Goal: Task Accomplishment & Management: Use online tool/utility

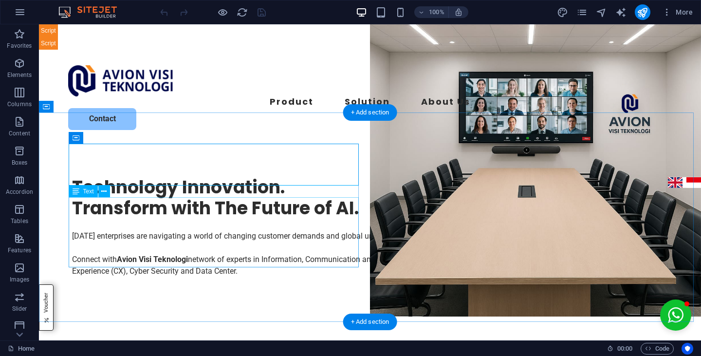
click at [255, 230] on div "[DATE] enterprises are navigating a world of changing customer demands and glob…" at bounding box center [362, 253] width 580 height 47
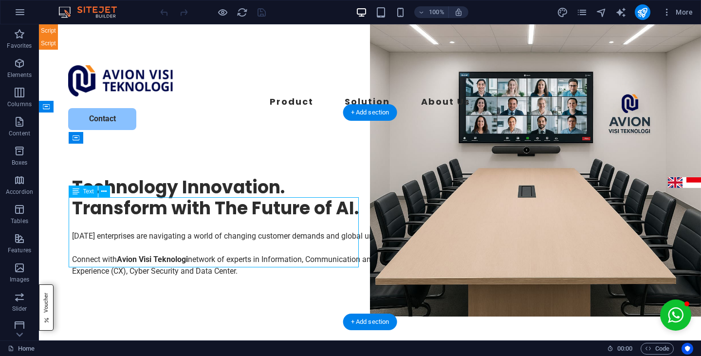
click at [255, 230] on div "[DATE] enterprises are navigating a world of changing customer demands and glob…" at bounding box center [362, 253] width 580 height 47
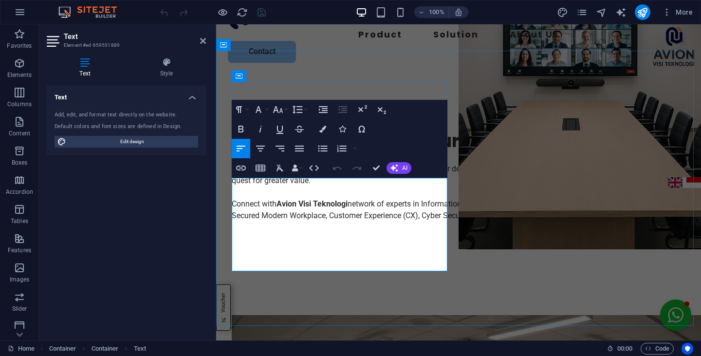
scroll to position [68, 0]
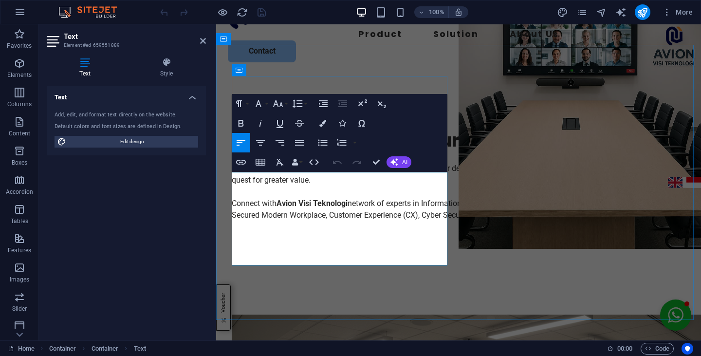
click at [393, 221] on p "Connect with Avion Visi Teknologi network of experts in Information, Communicat…" at bounding box center [451, 209] width 438 height 23
click at [501, 276] on div "Technology Innovation . Transform with The Future of AI . Today’s enterprises a…" at bounding box center [458, 177] width 485 height 198
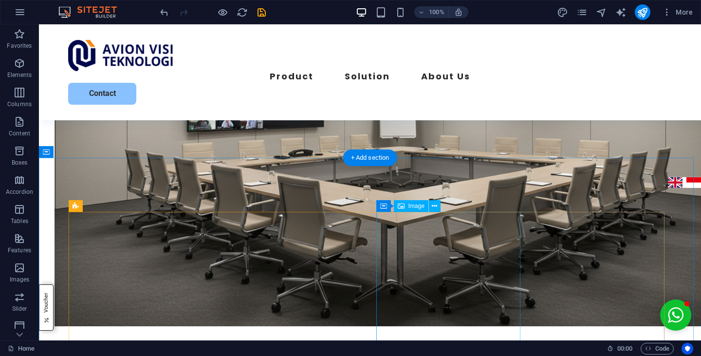
scroll to position [0, 0]
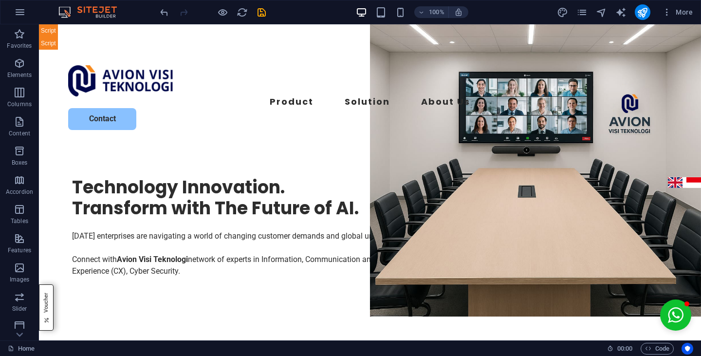
click at [584, 10] on icon "pages" at bounding box center [581, 12] width 11 height 11
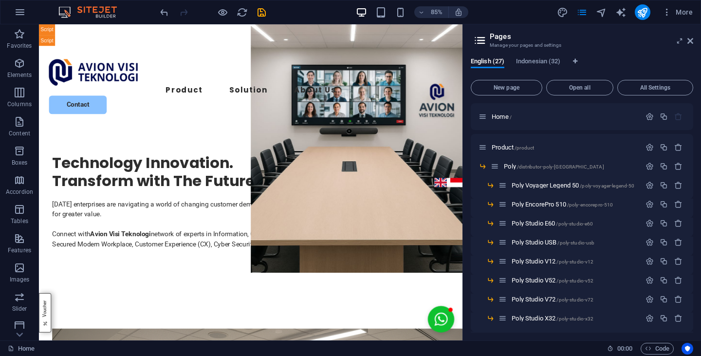
click at [548, 60] on span "Indonesian (32)" at bounding box center [538, 63] width 44 height 14
click at [515, 112] on body "Avion Visi Teknologi Home (en) Favorites Elements Columns Content Boxes Accordi…" at bounding box center [350, 178] width 701 height 356
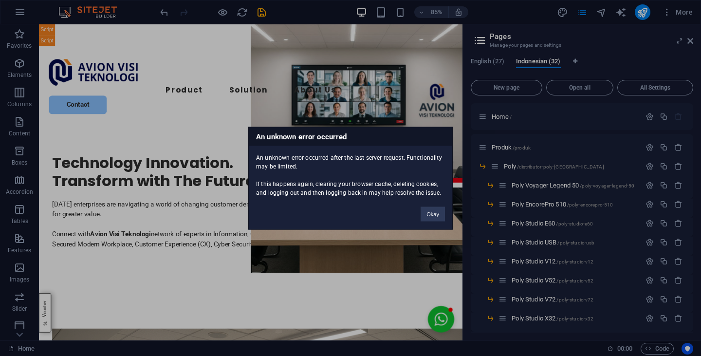
click at [436, 214] on button "Okay" at bounding box center [433, 213] width 24 height 15
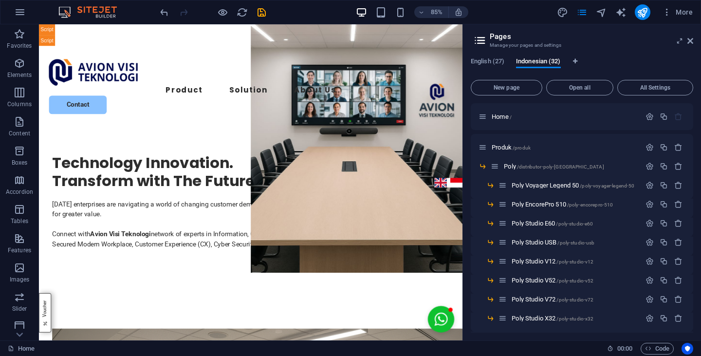
click at [514, 120] on div "Home /" at bounding box center [560, 116] width 162 height 11
click at [513, 115] on p "Home /" at bounding box center [565, 116] width 146 height 6
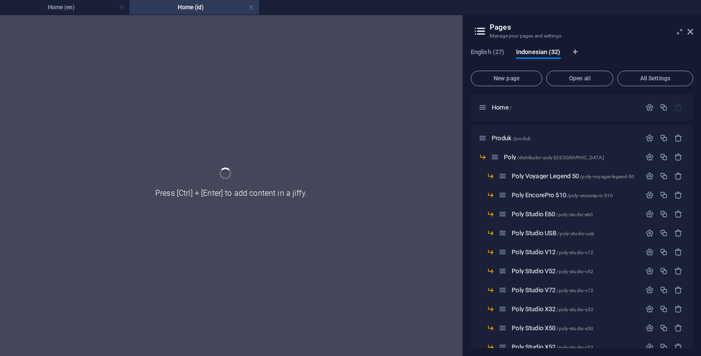
click at [507, 107] on span "Home /" at bounding box center [502, 107] width 20 height 7
click at [252, 7] on link at bounding box center [251, 7] width 6 height 9
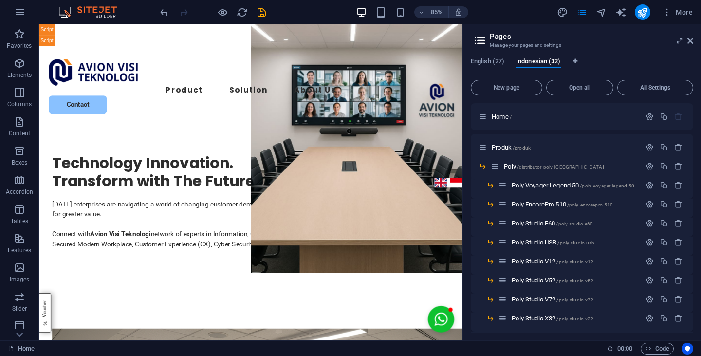
click at [515, 115] on p "Home /" at bounding box center [565, 116] width 146 height 6
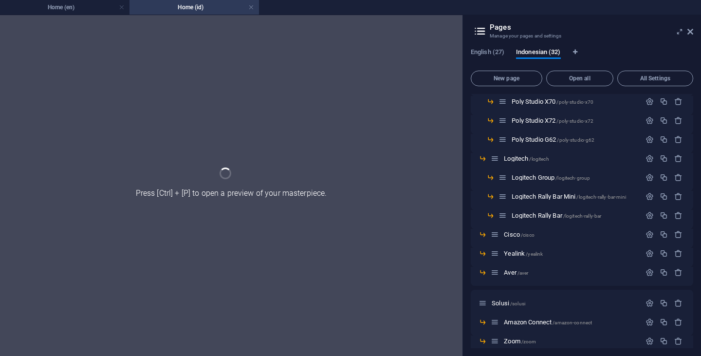
scroll to position [265, 0]
click at [538, 236] on p "Cisco /cisco" at bounding box center [571, 234] width 134 height 6
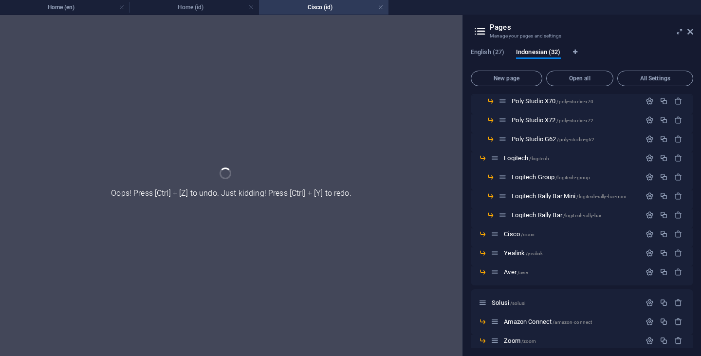
click at [531, 254] on span "/yealink" at bounding box center [534, 253] width 17 height 5
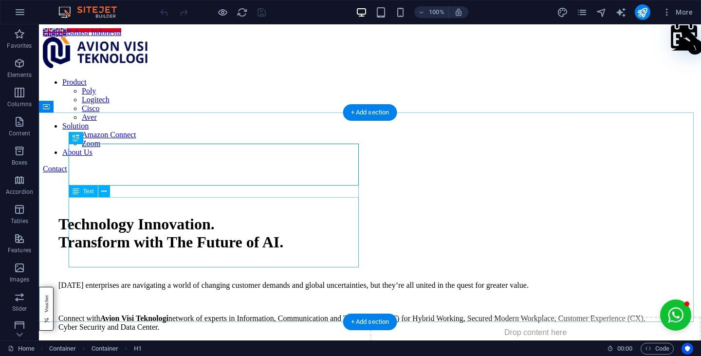
click at [287, 281] on div "[DATE] enterprises are navigating a world of changing customer demands and glob…" at bounding box center [362, 306] width 608 height 51
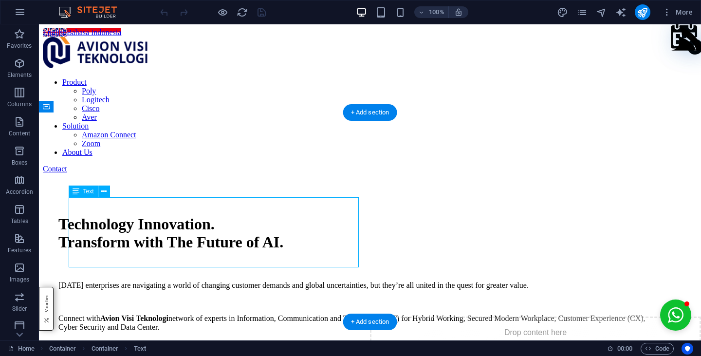
click at [287, 281] on div "[DATE] enterprises are navigating a world of changing customer demands and glob…" at bounding box center [362, 306] width 608 height 51
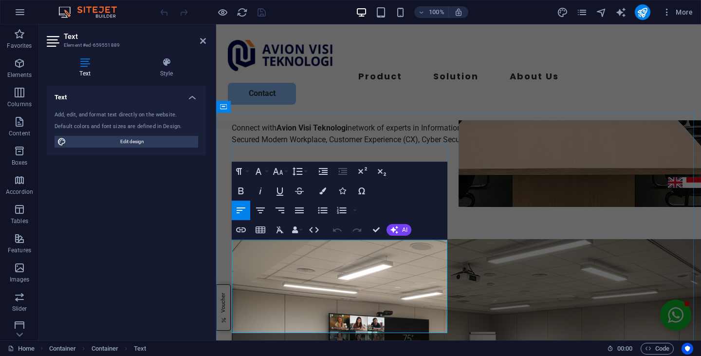
scroll to position [110, 0]
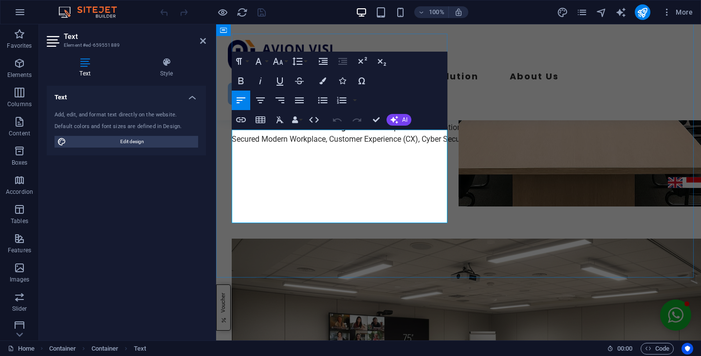
click at [389, 145] on p "Connect with Avion Visi Teknologi network of experts in Information, Communicat…" at bounding box center [451, 133] width 438 height 23
click at [585, 12] on icon "pages" at bounding box center [581, 12] width 11 height 11
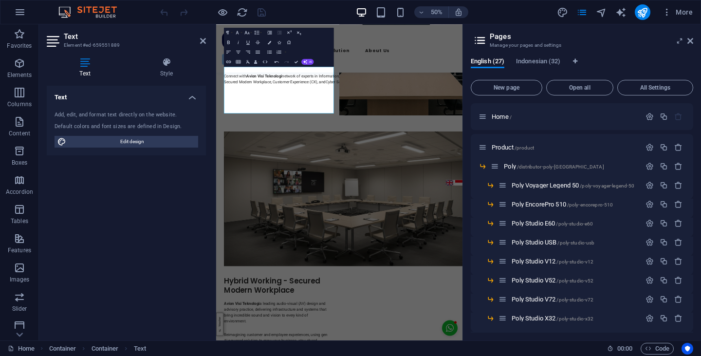
click at [554, 61] on span "Indonesian (32)" at bounding box center [538, 63] width 44 height 14
click at [520, 116] on p "Home /" at bounding box center [565, 116] width 146 height 6
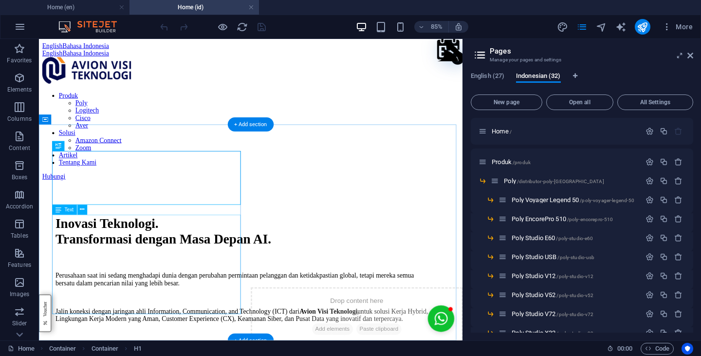
scroll to position [0, 0]
click at [247, 313] on div "Perusahaan saat ini sedang menghadapi dunia dengan perubahan permintaan pelangg…" at bounding box center [280, 342] width 444 height 59
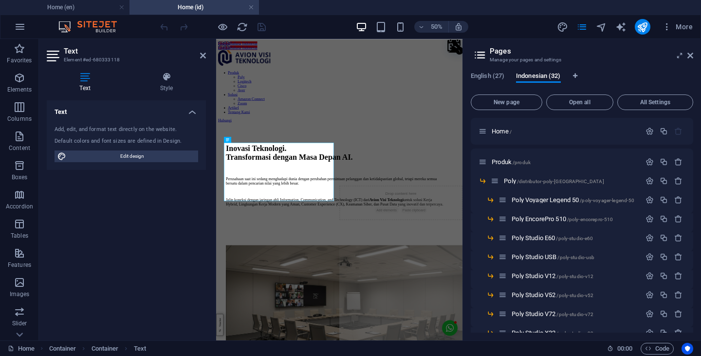
click at [689, 54] on icon at bounding box center [690, 56] width 6 height 8
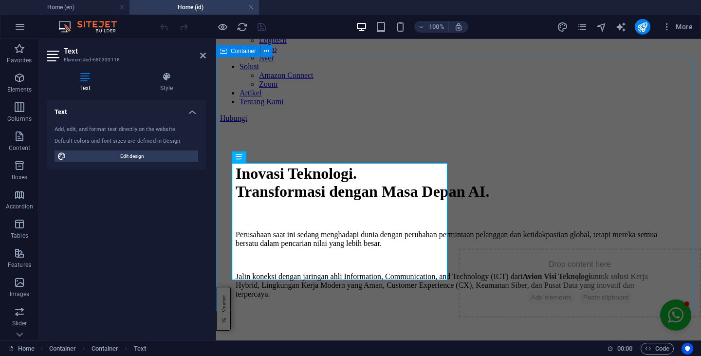
scroll to position [83, 0]
click at [388, 272] on p "Jalin koneksi dengan jaringan ahli Information, Communication, and Technology (…" at bounding box center [451, 285] width 430 height 26
click at [92, 8] on h4 "Home (en)" at bounding box center [65, 7] width 130 height 11
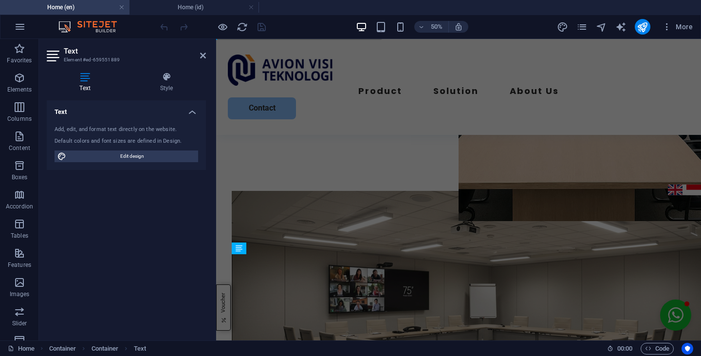
scroll to position [0, 0]
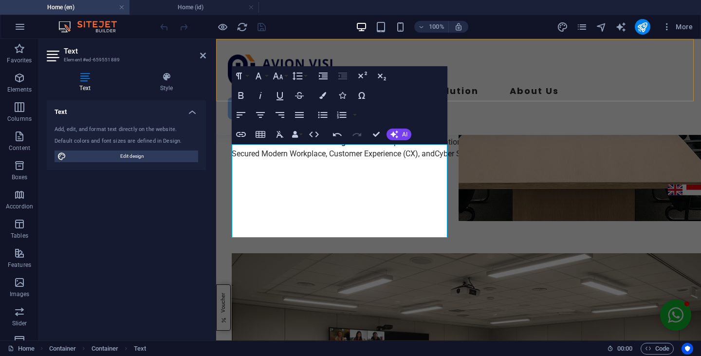
click at [584, 53] on div "Product Poly Logitech Cisco Aver Solution Amazon Connect Zoom About Us Contact" at bounding box center [458, 87] width 485 height 96
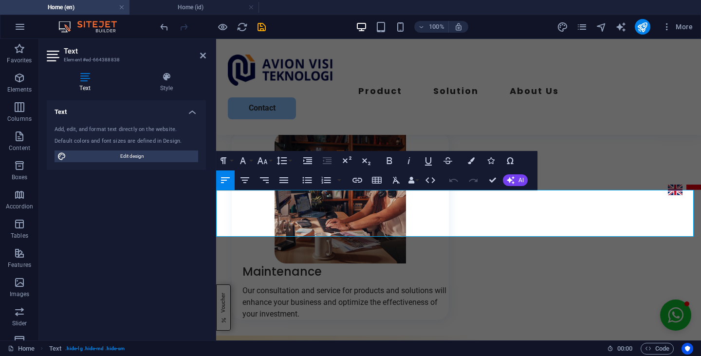
click at [264, 166] on icon "button" at bounding box center [263, 161] width 12 height 12
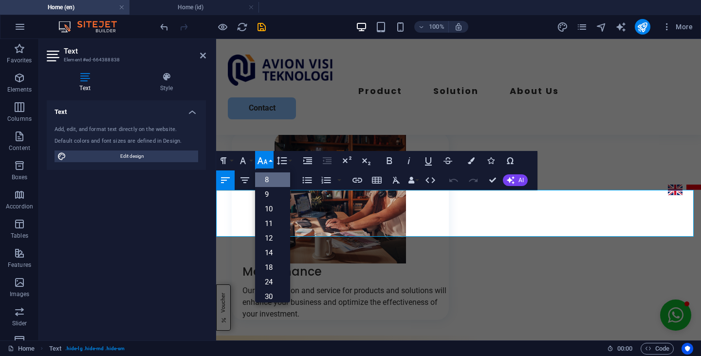
scroll to position [11, 0]
click at [274, 244] on link "14" at bounding box center [272, 241] width 35 height 15
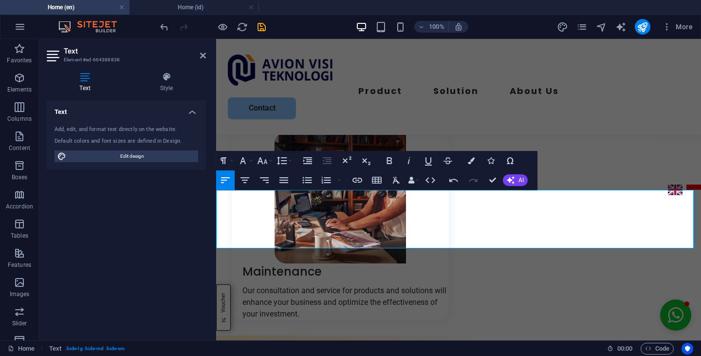
click at [177, 90] on h4 "Style" at bounding box center [166, 82] width 79 height 20
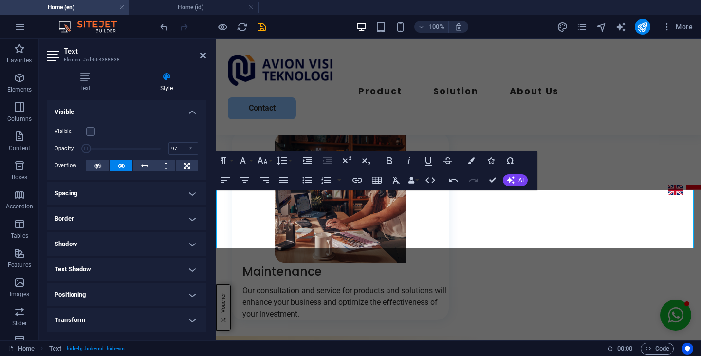
click at [157, 149] on span at bounding box center [123, 148] width 74 height 15
click at [261, 159] on icon "button" at bounding box center [263, 160] width 10 height 7
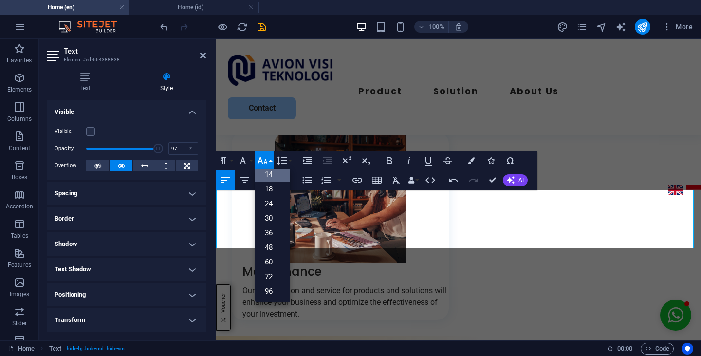
scroll to position [0, 0]
click at [273, 176] on link "8" at bounding box center [272, 179] width 35 height 15
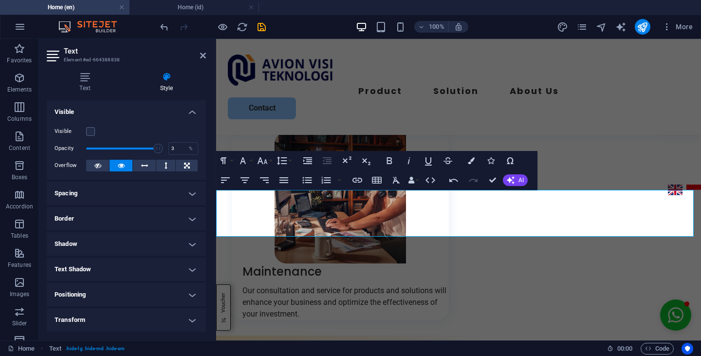
type input "1"
drag, startPoint x: 157, startPoint y: 149, endPoint x: 32, endPoint y: 137, distance: 125.6
click at [32, 137] on section "Favorites Elements Columns Content Boxes Accordion Tables Features Images Slide…" at bounding box center [350, 189] width 701 height 301
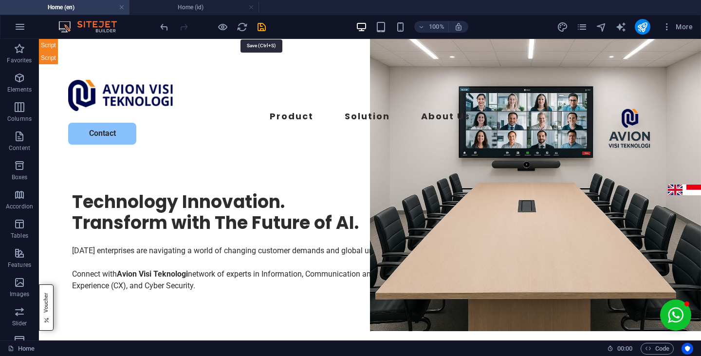
click at [262, 26] on icon "save" at bounding box center [261, 26] width 11 height 11
click at [579, 27] on icon "pages" at bounding box center [581, 26] width 11 height 11
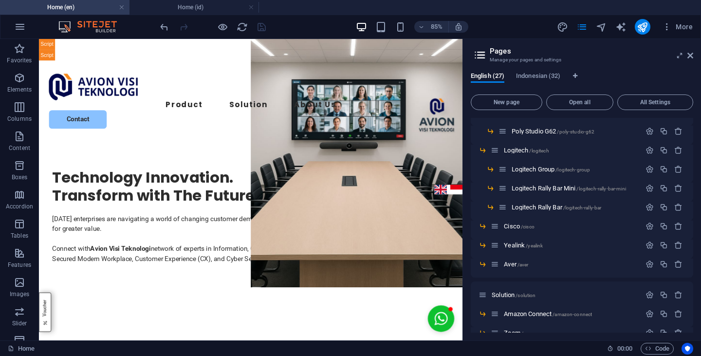
scroll to position [298, 0]
click at [529, 242] on span "/yealink" at bounding box center [534, 243] width 17 height 5
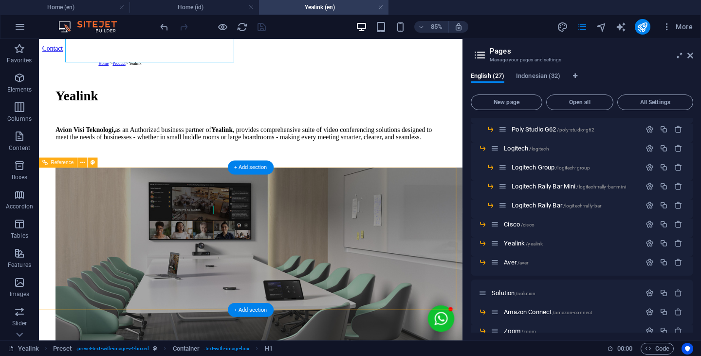
scroll to position [0, 0]
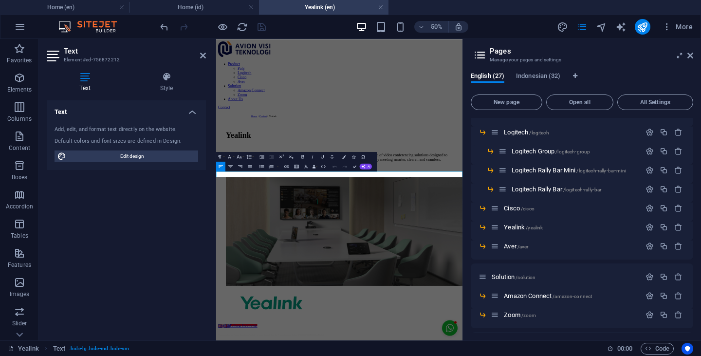
scroll to position [315, 0]
click at [534, 243] on p "Aver /aver" at bounding box center [571, 245] width 134 height 6
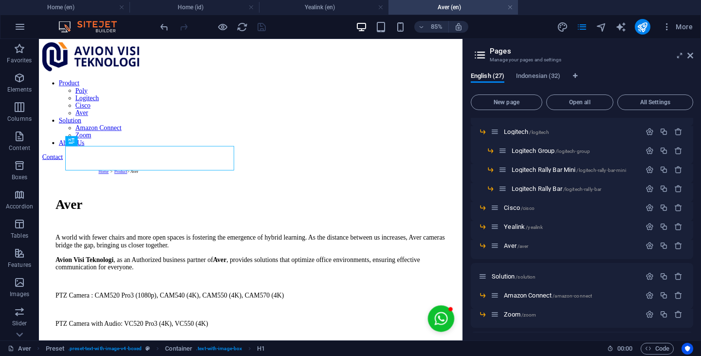
scroll to position [0, 0]
click at [551, 73] on span "Indonesian (32)" at bounding box center [538, 77] width 44 height 14
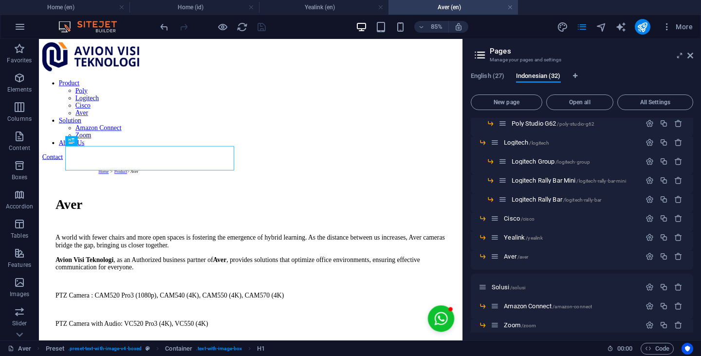
scroll to position [304, 0]
click at [565, 237] on p "Yealink /yealink" at bounding box center [571, 238] width 134 height 6
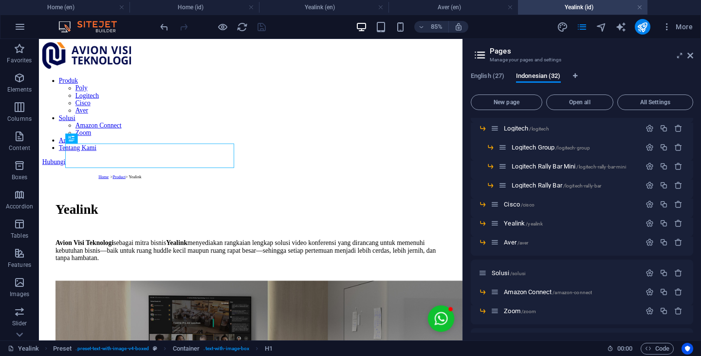
scroll to position [0, 0]
click at [543, 241] on p "Aver /aver" at bounding box center [571, 242] width 134 height 6
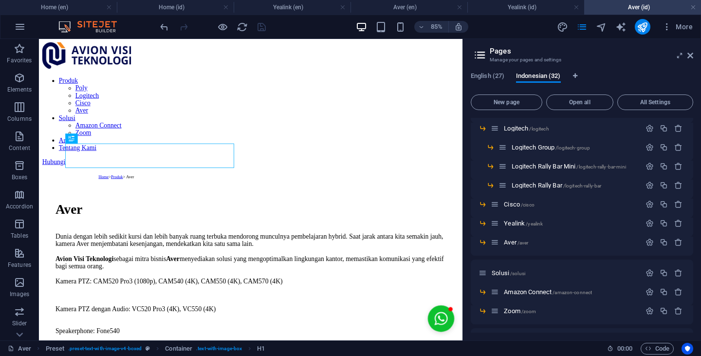
click at [692, 57] on icon at bounding box center [690, 56] width 6 height 8
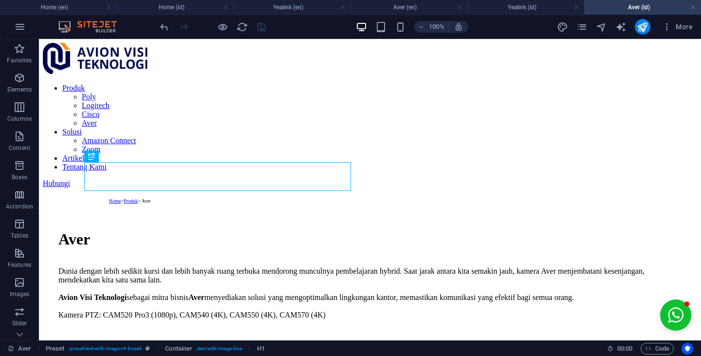
drag, startPoint x: 294, startPoint y: 8, endPoint x: 69, endPoint y: 31, distance: 226.1
click at [294, 8] on h4 "Yealink (en)" at bounding box center [292, 7] width 117 height 11
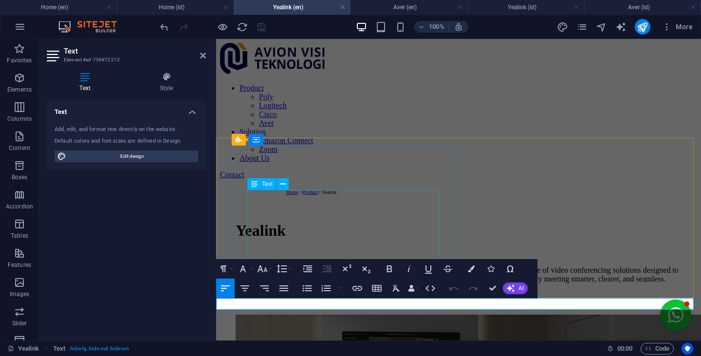
scroll to position [173, 0]
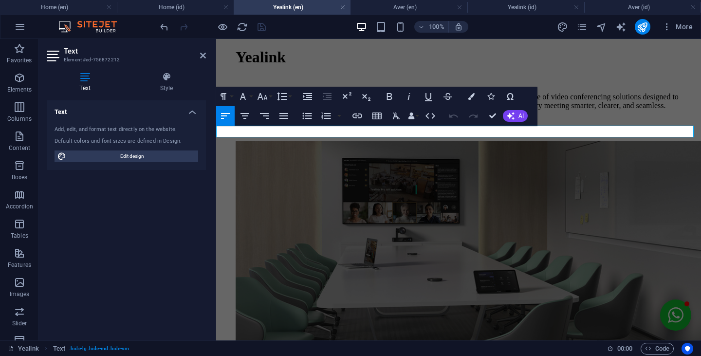
click at [269, 99] on button "Font Size" at bounding box center [264, 96] width 19 height 19
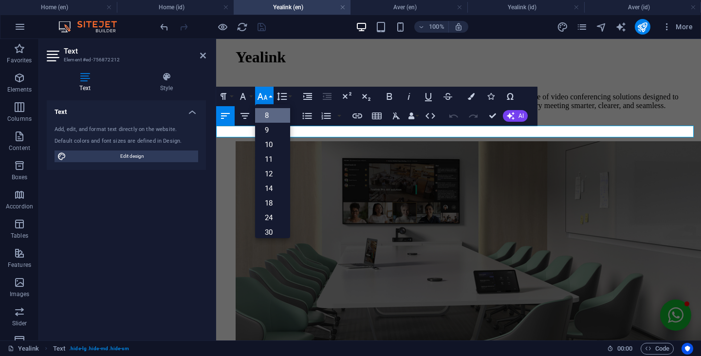
scroll to position [11, 0]
click at [272, 189] on link "18" at bounding box center [272, 192] width 35 height 15
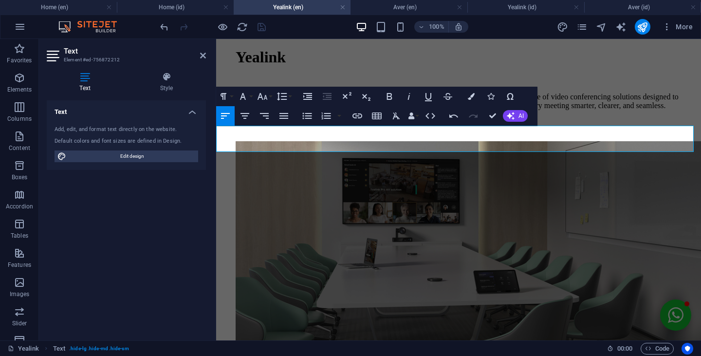
click at [171, 83] on h4 "Style" at bounding box center [166, 82] width 79 height 20
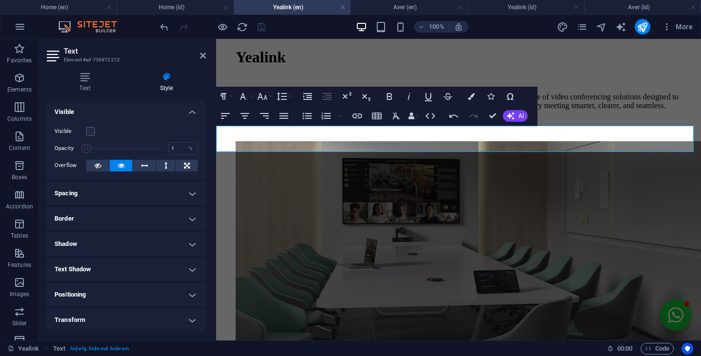
type input "94"
click at [154, 148] on span at bounding box center [123, 148] width 74 height 15
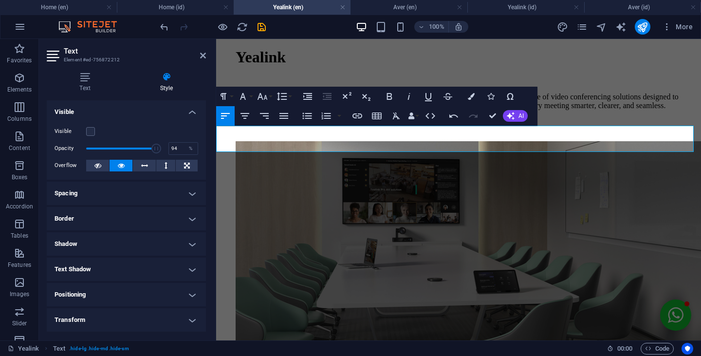
click at [266, 96] on icon "button" at bounding box center [263, 96] width 10 height 7
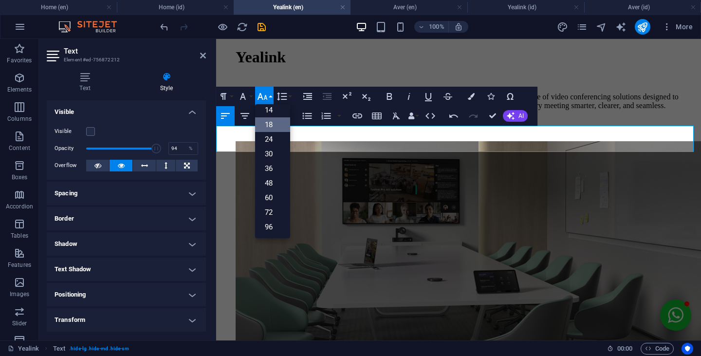
scroll to position [0, 0]
click at [270, 119] on link "8" at bounding box center [272, 115] width 35 height 15
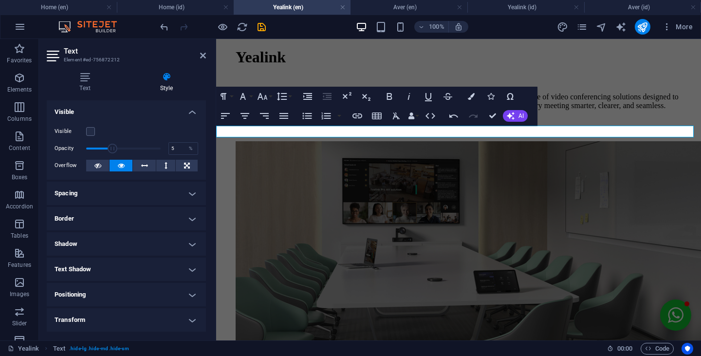
type input "1"
drag, startPoint x: 155, startPoint y: 145, endPoint x: 36, endPoint y: 149, distance: 118.9
click at [36, 149] on section "Favorites Elements Columns Content Boxes Accordion Tables Features Images Slide…" at bounding box center [350, 189] width 701 height 301
click at [585, 24] on icon "pages" at bounding box center [581, 26] width 11 height 11
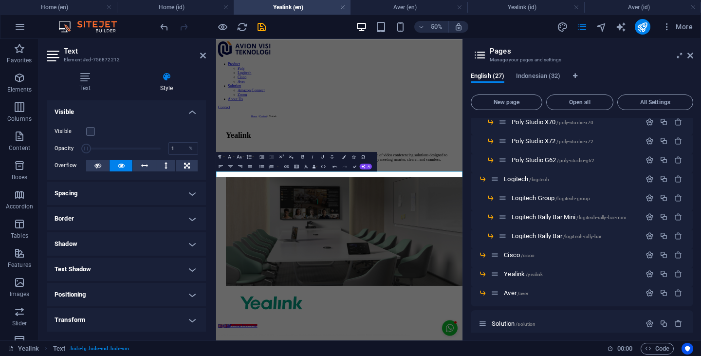
scroll to position [268, 0]
click at [649, 273] on icon "button" at bounding box center [650, 273] width 8 height 8
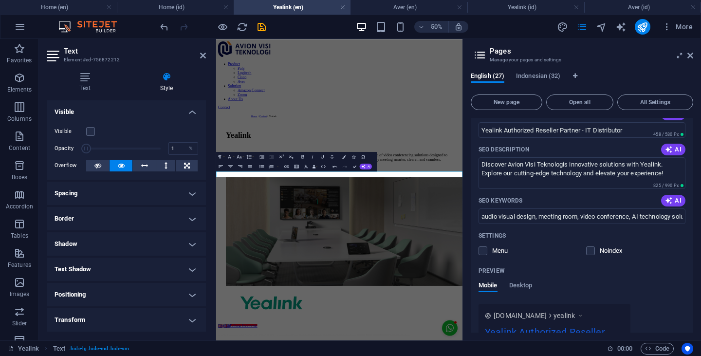
click at [594, 218] on input "audio visual design, meeting room, video conference, AI technology solution, ye…" at bounding box center [582, 216] width 207 height 16
click at [503, 11] on h4 "Yealink (id)" at bounding box center [525, 7] width 117 height 11
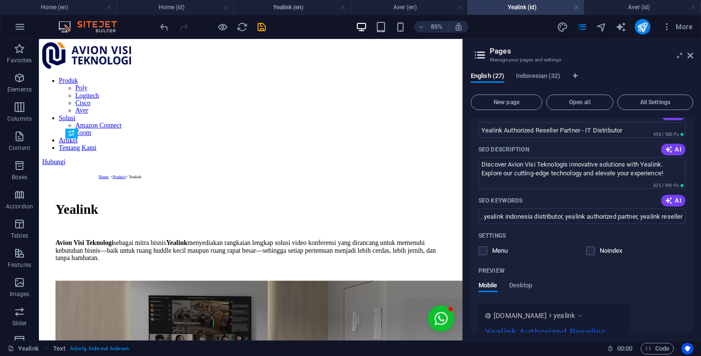
scroll to position [0, 0]
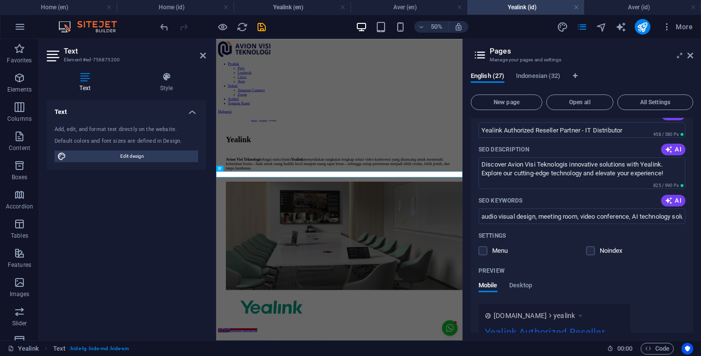
click at [688, 58] on icon at bounding box center [690, 56] width 6 height 8
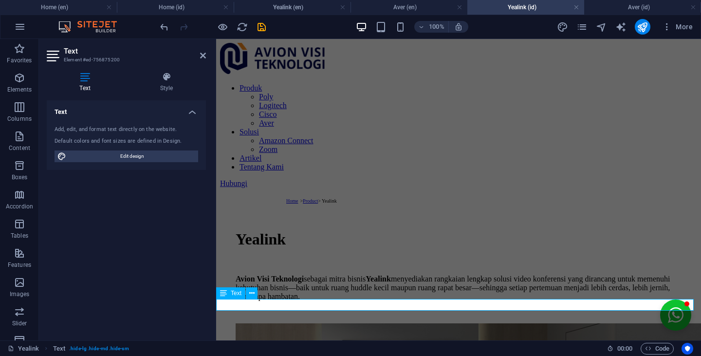
click at [175, 80] on icon at bounding box center [166, 77] width 79 height 10
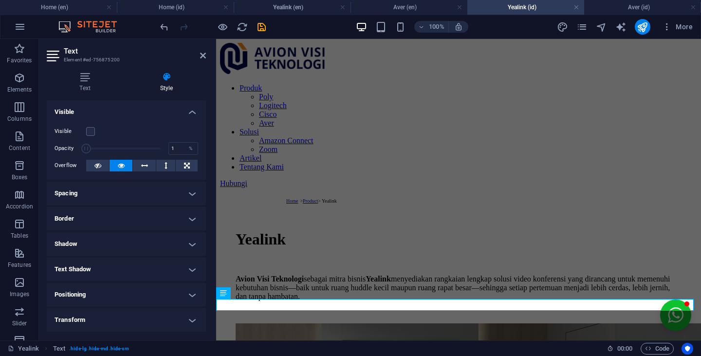
type input "96"
click at [156, 149] on span at bounding box center [123, 148] width 74 height 15
click at [250, 294] on icon at bounding box center [251, 293] width 5 height 10
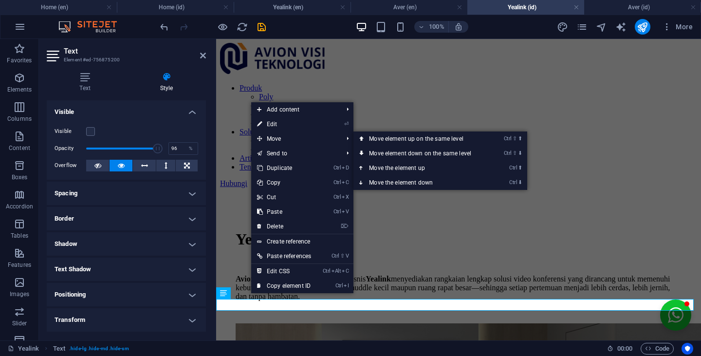
click at [284, 125] on link "⏎ Edit" at bounding box center [284, 124] width 66 height 15
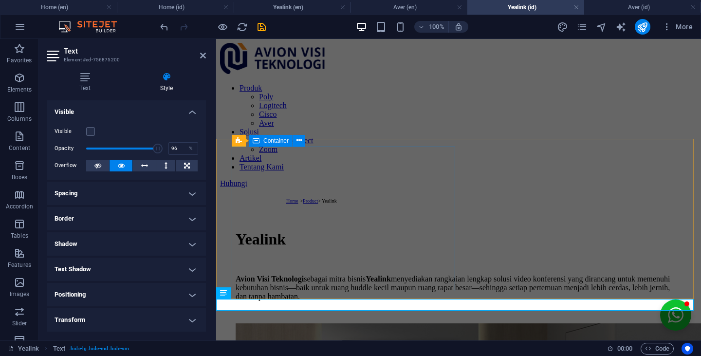
click at [340, 275] on div "Avion Visi Teknologi sebagai mitra bisnis Yealink menyediakan rangkaian lengkap…" at bounding box center [459, 288] width 446 height 26
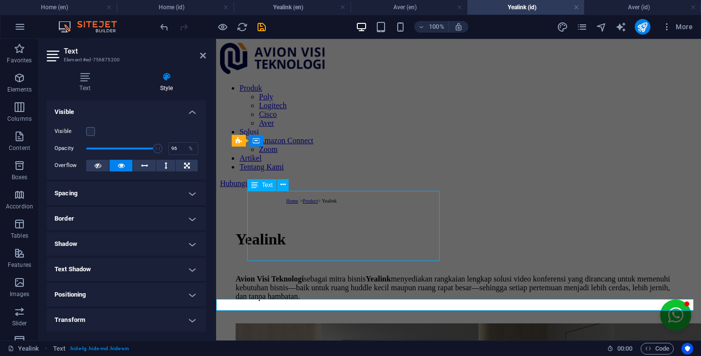
click at [340, 275] on div "Avion Visi Teknologi sebagai mitra bisnis Yealink menyediakan rangkaian lengkap…" at bounding box center [459, 288] width 446 height 26
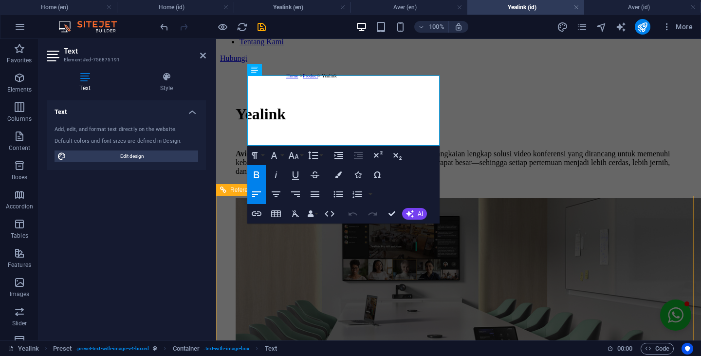
scroll to position [115, 0]
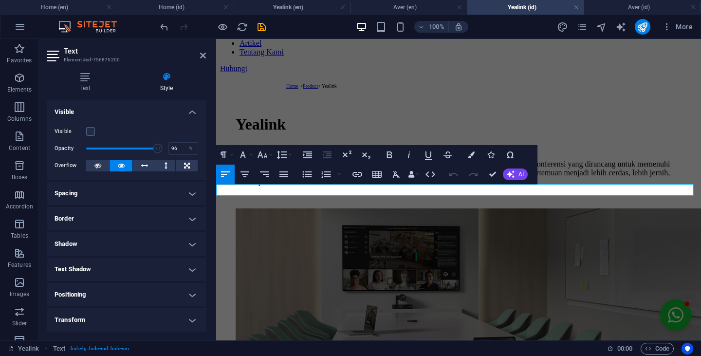
click at [265, 158] on icon "button" at bounding box center [263, 155] width 12 height 12
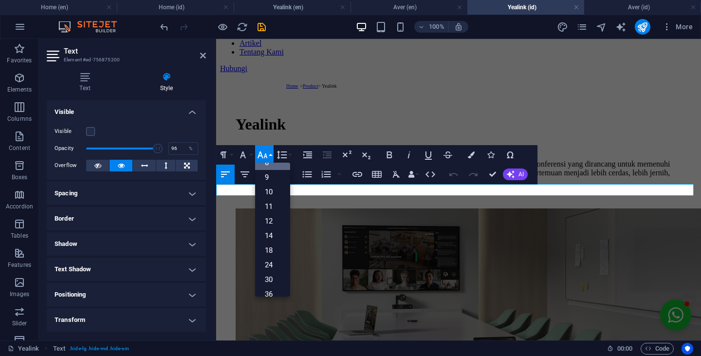
click at [269, 254] on link "18" at bounding box center [272, 250] width 35 height 15
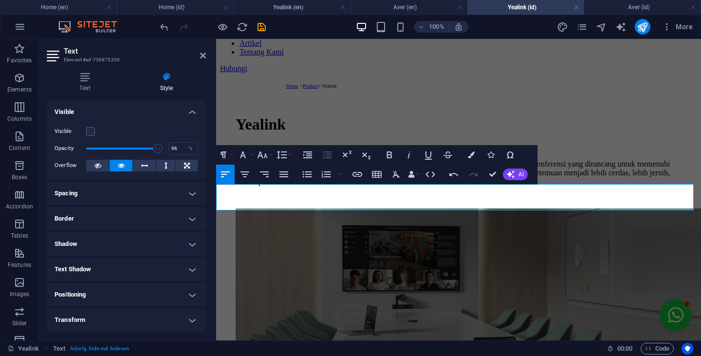
click at [267, 154] on icon "button" at bounding box center [263, 155] width 12 height 12
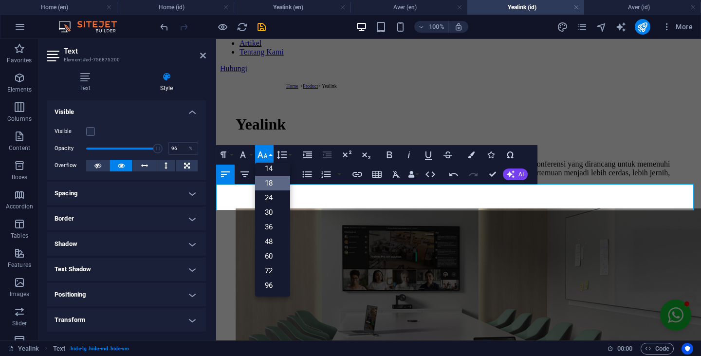
scroll to position [0, 0]
click at [269, 170] on link "8" at bounding box center [272, 174] width 35 height 15
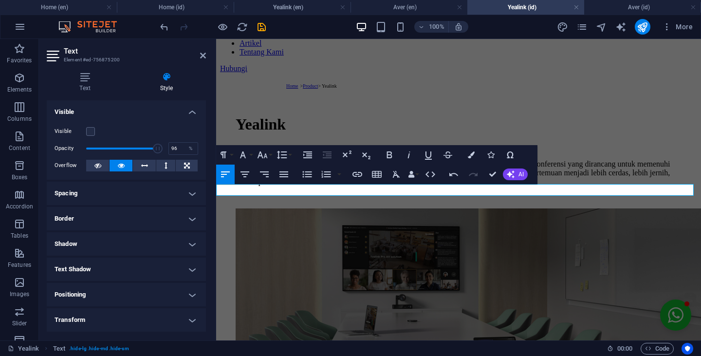
type input "1"
drag, startPoint x: 156, startPoint y: 149, endPoint x: 64, endPoint y: 151, distance: 92.0
click at [64, 151] on div "Opacity 1 %" at bounding box center [127, 148] width 144 height 15
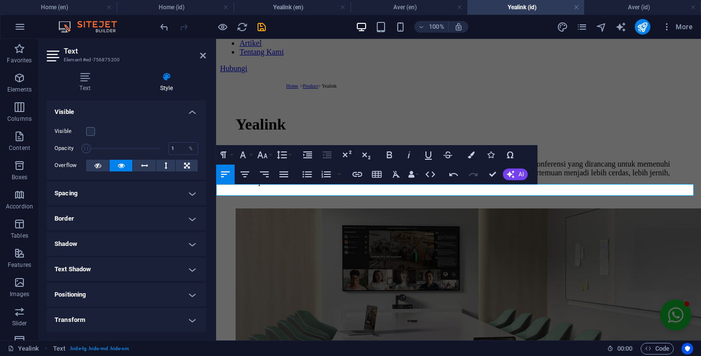
click at [308, 8] on h4 "Yealink (en)" at bounding box center [292, 7] width 117 height 11
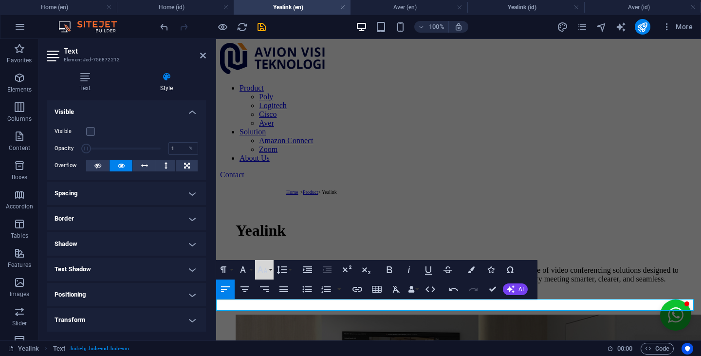
click at [261, 265] on icon "button" at bounding box center [263, 270] width 12 height 12
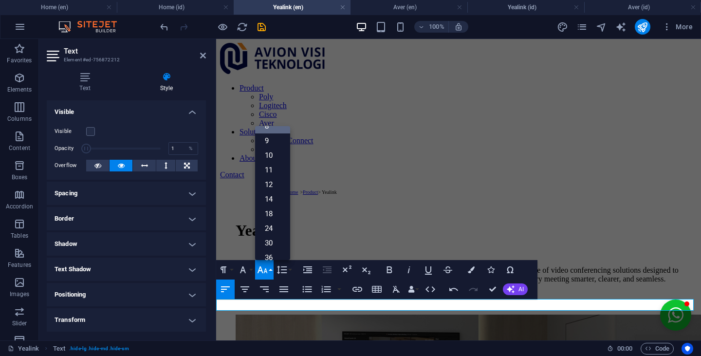
click at [271, 209] on link "18" at bounding box center [272, 213] width 35 height 15
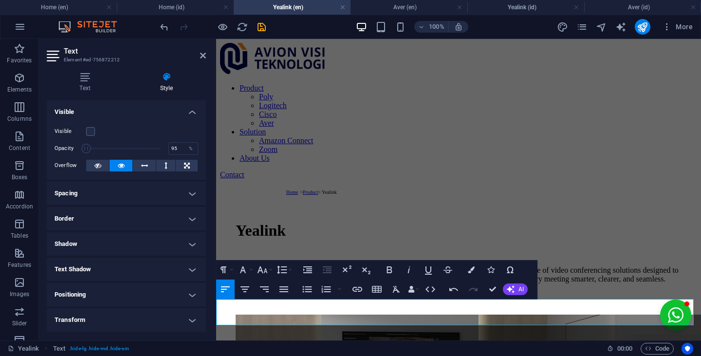
click at [155, 150] on span at bounding box center [123, 148] width 74 height 15
type input "1"
drag, startPoint x: 154, startPoint y: 149, endPoint x: 44, endPoint y: 148, distance: 110.5
click at [44, 148] on div "Text Style Text Add, edit, and format text directly on the website. Default col…" at bounding box center [126, 202] width 175 height 276
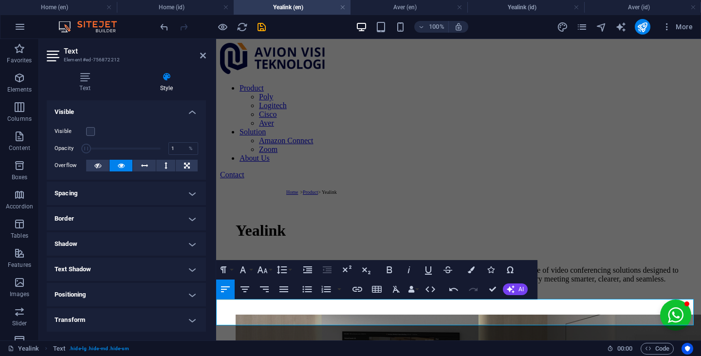
click at [268, 272] on button "Font Size" at bounding box center [264, 269] width 19 height 19
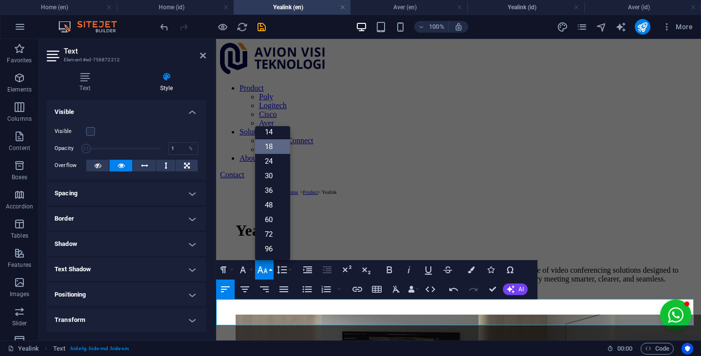
scroll to position [0, 0]
click at [268, 139] on link "8" at bounding box center [272, 137] width 35 height 15
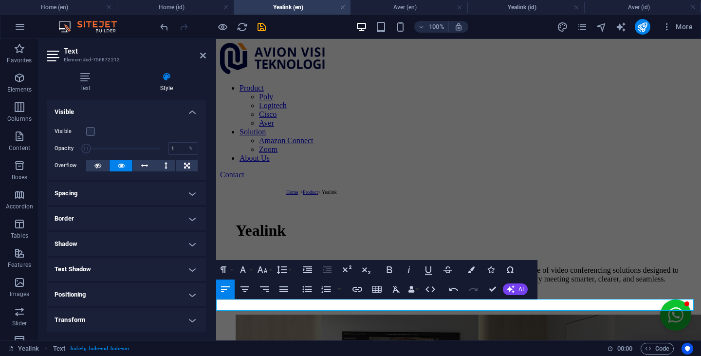
click at [523, 7] on h4 "Yealink (id)" at bounding box center [525, 7] width 117 height 11
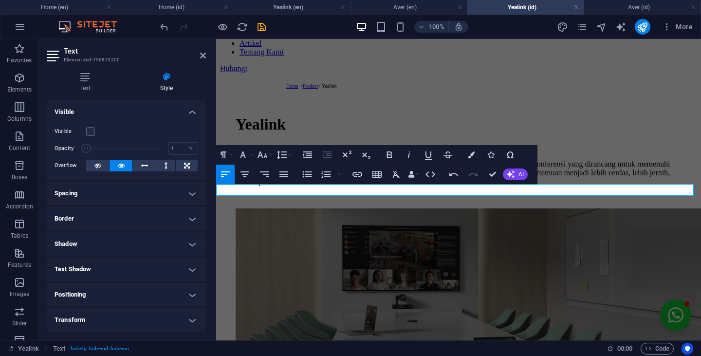
click at [270, 155] on button "Font Size" at bounding box center [264, 154] width 19 height 19
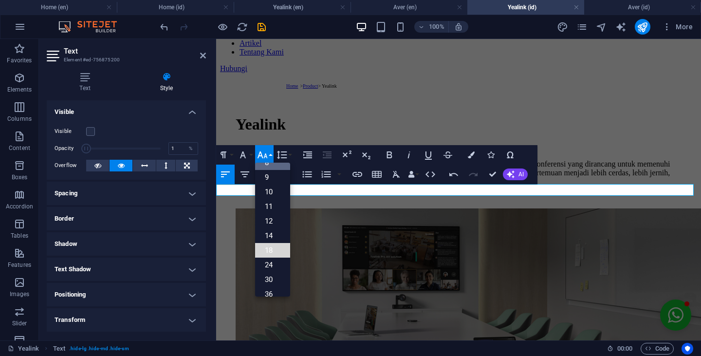
click at [276, 250] on link "18" at bounding box center [272, 250] width 35 height 15
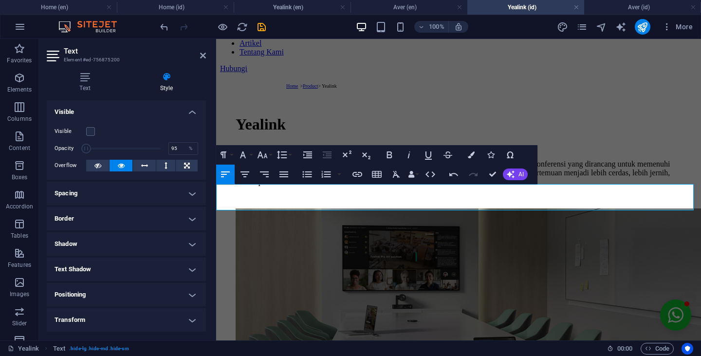
click at [155, 147] on span at bounding box center [123, 148] width 74 height 15
type input "1"
drag, startPoint x: 157, startPoint y: 149, endPoint x: 62, endPoint y: 150, distance: 94.9
click at [62, 150] on div "Opacity 1 %" at bounding box center [127, 148] width 144 height 15
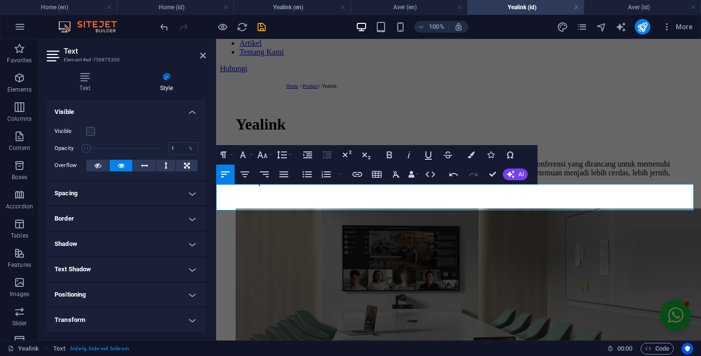
click at [266, 151] on icon "button" at bounding box center [263, 155] width 12 height 12
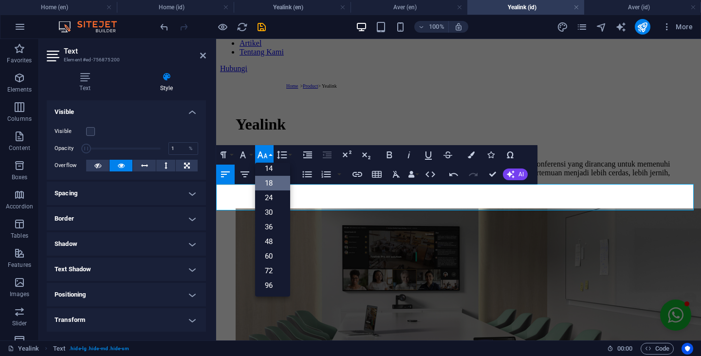
scroll to position [0, 0]
click at [273, 170] on link "8" at bounding box center [272, 174] width 35 height 15
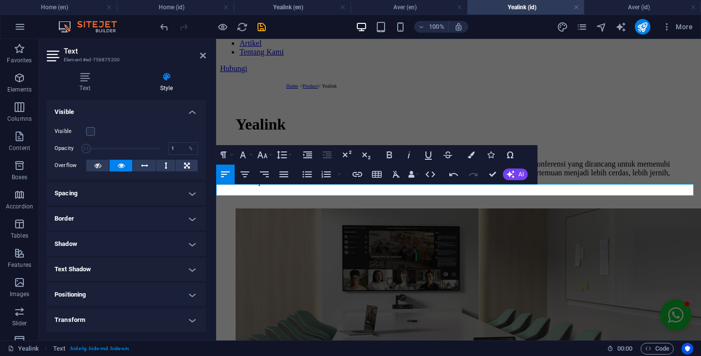
click at [392, 4] on h4 "Aver (en)" at bounding box center [409, 7] width 117 height 11
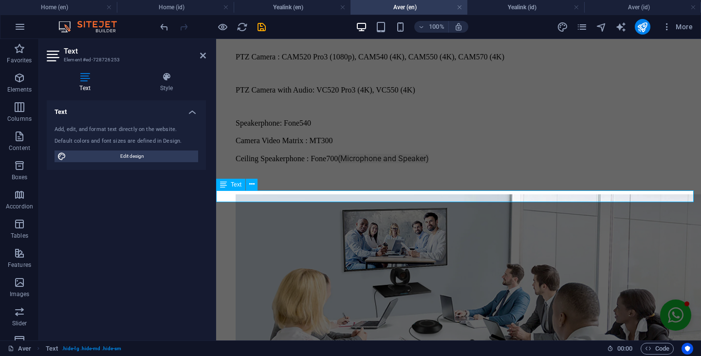
click at [230, 186] on div "Text" at bounding box center [230, 185] width 29 height 12
click at [249, 184] on icon at bounding box center [251, 184] width 5 height 10
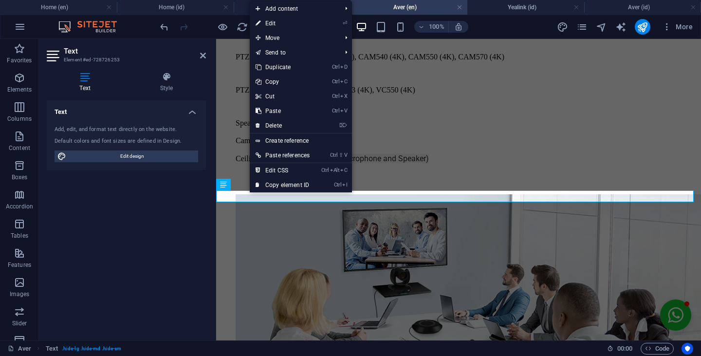
click at [298, 18] on link "⏎ Edit" at bounding box center [283, 23] width 66 height 15
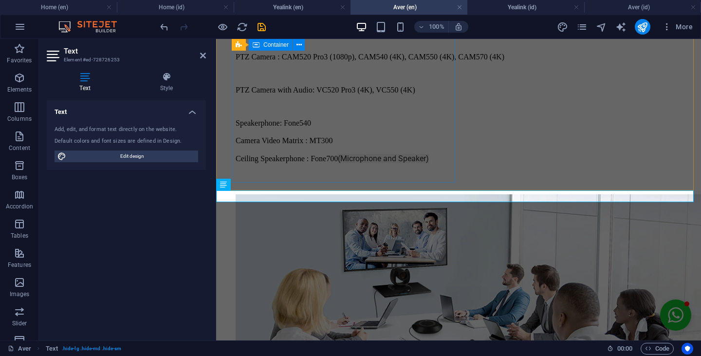
click at [294, 179] on div "Aver A world with fewer chairs and more open spaces is fostering the emergence …" at bounding box center [459, 60] width 446 height 239
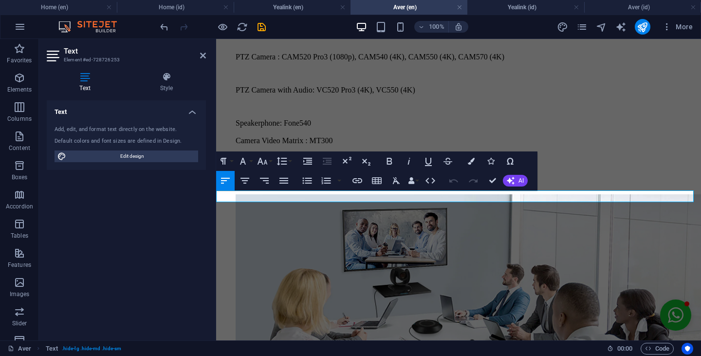
click at [261, 160] on icon "button" at bounding box center [263, 161] width 10 height 7
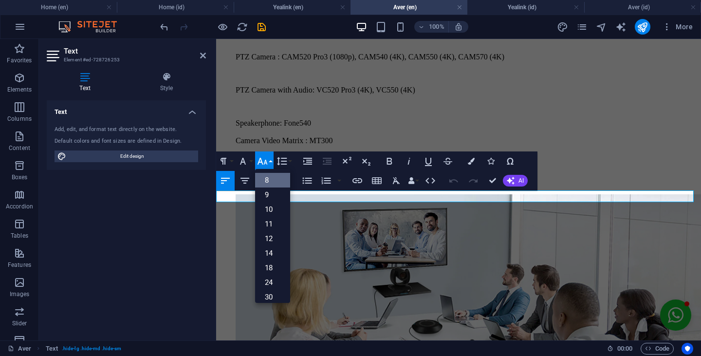
scroll to position [11, 0]
click at [269, 253] on link "18" at bounding box center [272, 256] width 35 height 15
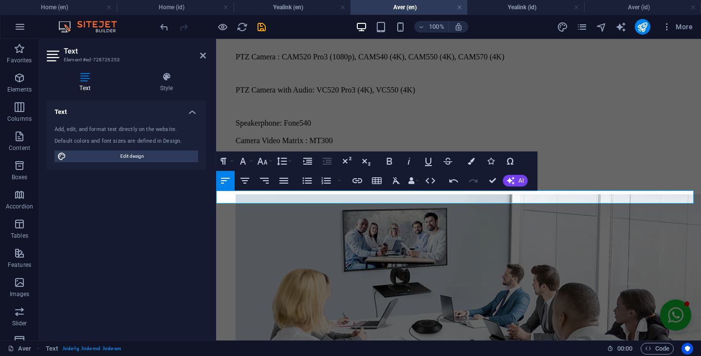
click at [168, 81] on icon at bounding box center [166, 77] width 79 height 10
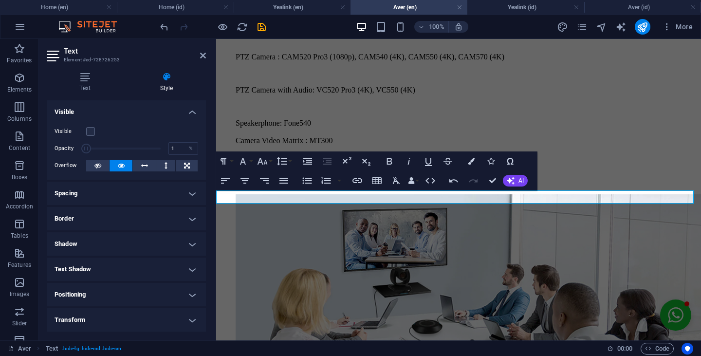
type input "90"
click at [151, 149] on span at bounding box center [123, 148] width 74 height 15
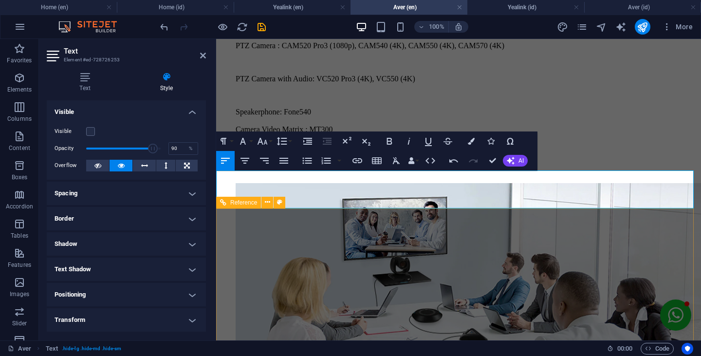
scroll to position [294, 0]
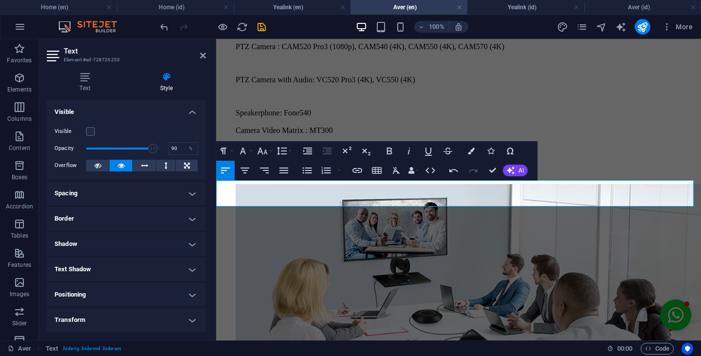
click at [261, 154] on icon "button" at bounding box center [263, 151] width 12 height 12
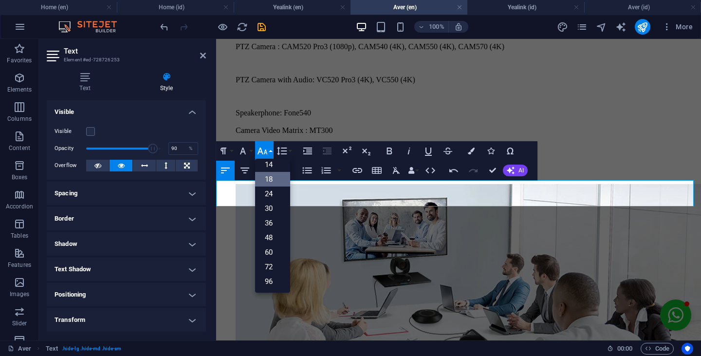
scroll to position [78, 0]
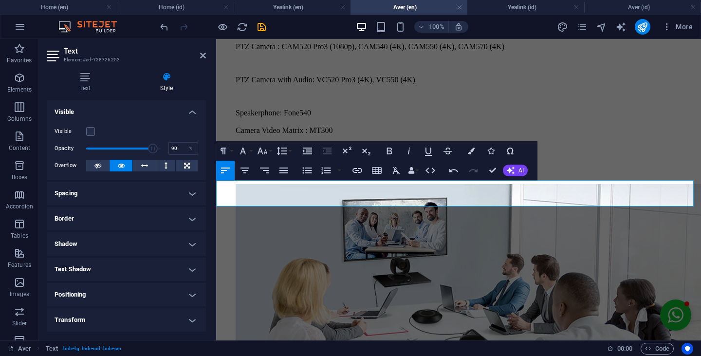
click at [267, 151] on icon "button" at bounding box center [263, 151] width 12 height 12
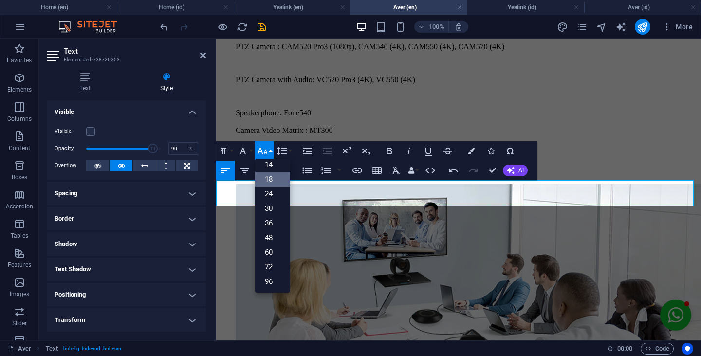
scroll to position [0, 0]
click at [271, 170] on link "8" at bounding box center [272, 170] width 35 height 15
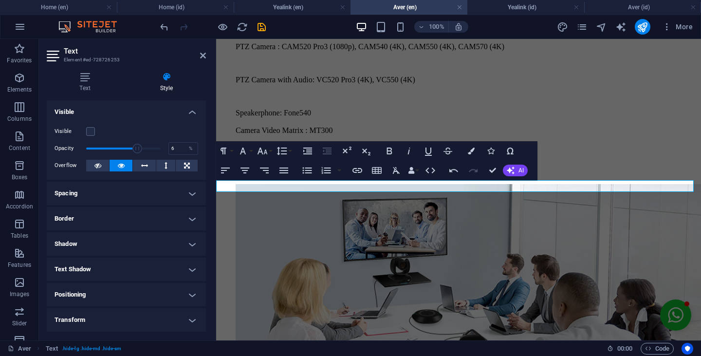
type input "1"
drag, startPoint x: 153, startPoint y: 147, endPoint x: 47, endPoint y: 141, distance: 106.3
click at [47, 141] on div "Visible Opacity 1 % Overflow" at bounding box center [126, 149] width 159 height 62
click at [642, 4] on h4 "Aver (id)" at bounding box center [642, 7] width 117 height 11
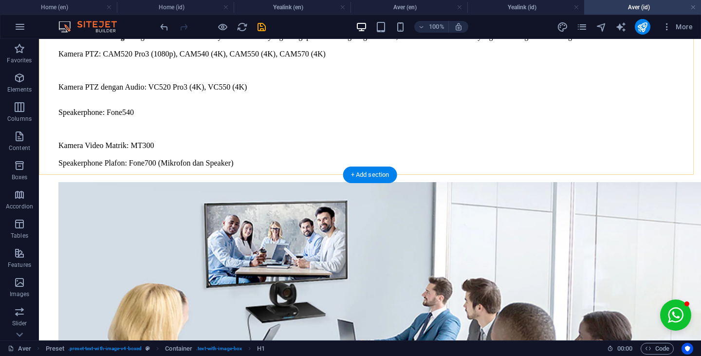
scroll to position [261, 0]
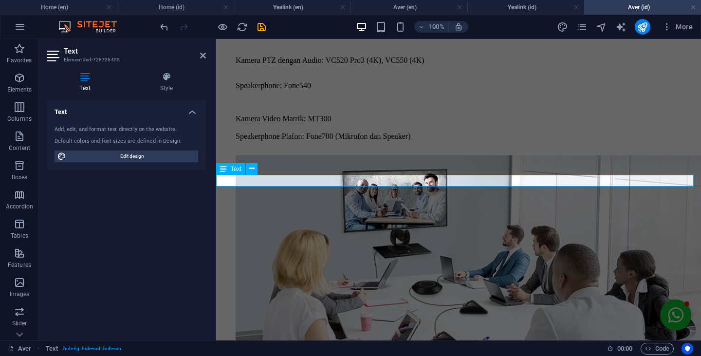
click at [256, 167] on button at bounding box center [252, 169] width 12 height 12
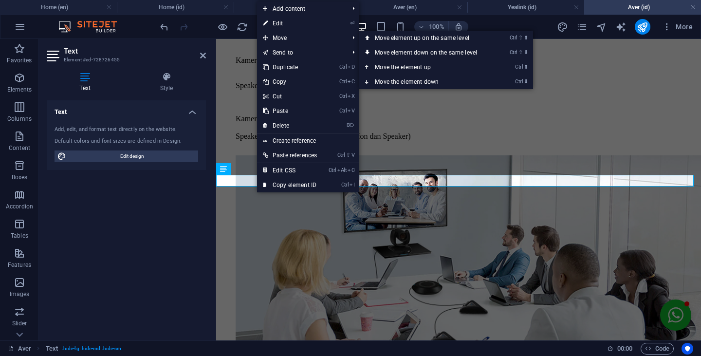
click at [293, 26] on link "⏎ Edit" at bounding box center [290, 23] width 66 height 15
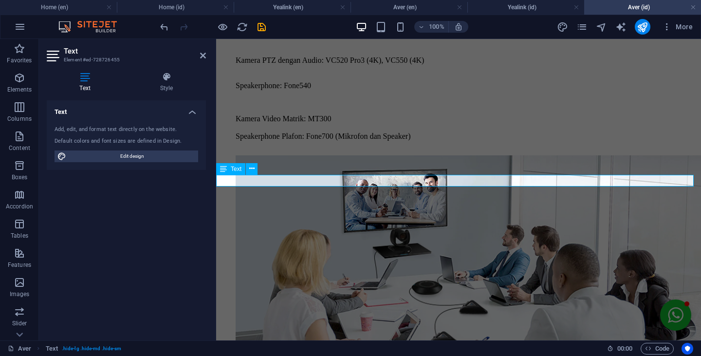
click at [498, 145] on div at bounding box center [459, 317] width 446 height 353
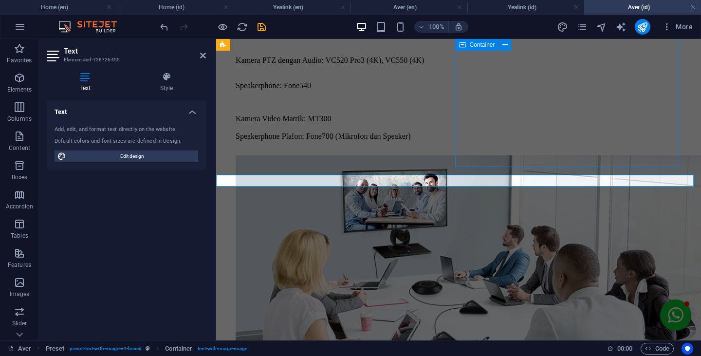
scroll to position [261, 0]
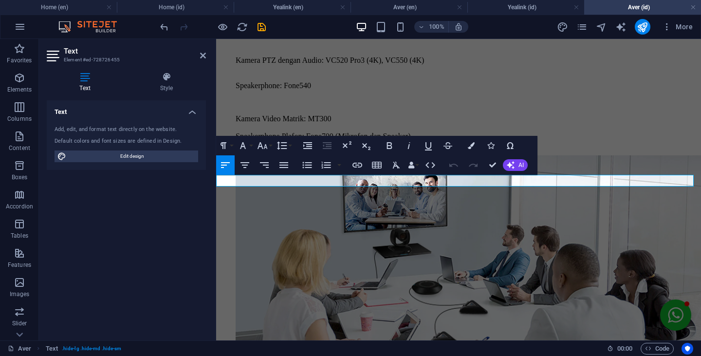
click at [268, 148] on icon "button" at bounding box center [263, 146] width 12 height 12
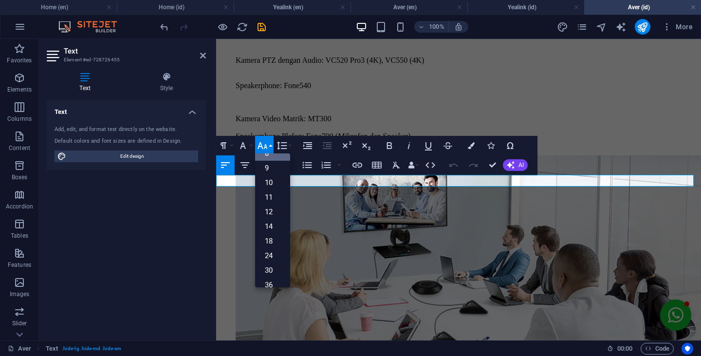
click at [272, 244] on link "18" at bounding box center [272, 241] width 35 height 15
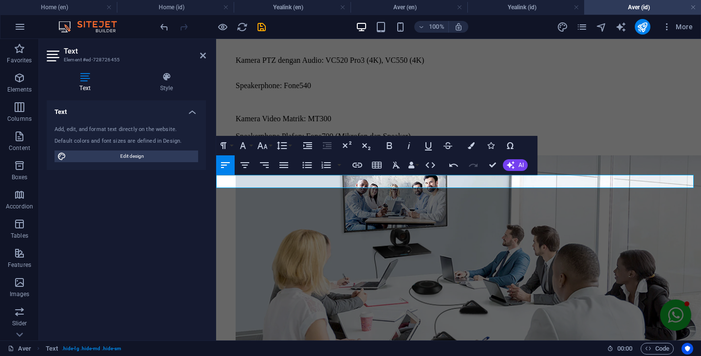
click at [168, 89] on h4 "Style" at bounding box center [166, 82] width 79 height 20
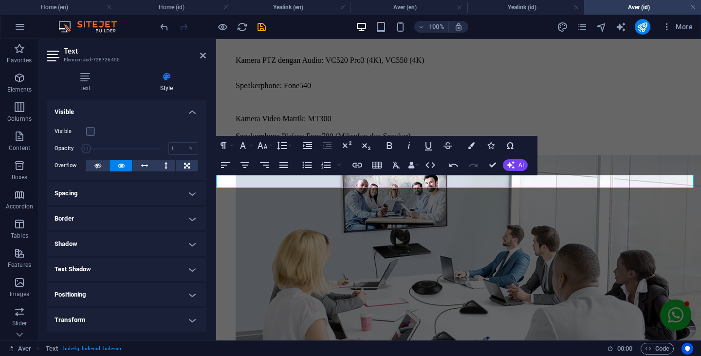
type input "83"
click at [147, 149] on span at bounding box center [123, 148] width 74 height 15
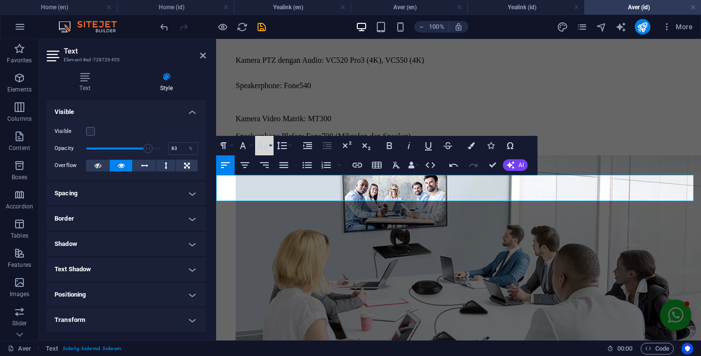
click at [264, 147] on icon "button" at bounding box center [263, 146] width 12 height 12
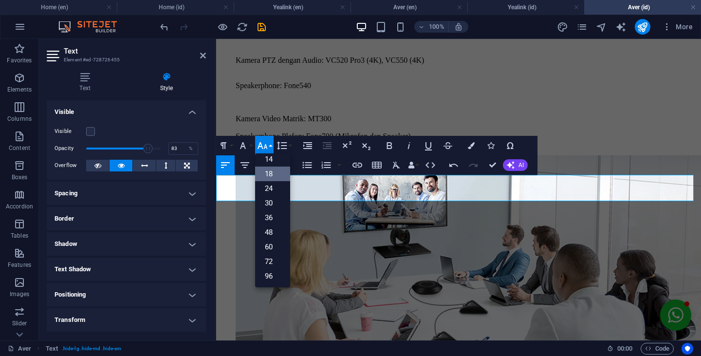
scroll to position [0, 0]
click at [269, 165] on link "8" at bounding box center [272, 164] width 35 height 15
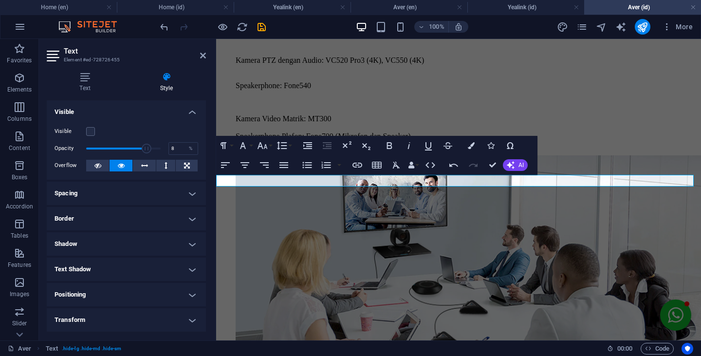
type input "1"
drag, startPoint x: 145, startPoint y: 145, endPoint x: 21, endPoint y: 144, distance: 124.2
click at [21, 144] on section "Favorites Elements Columns Content Boxes Accordion Tables Features Images Slide…" at bounding box center [350, 189] width 701 height 301
click at [263, 25] on icon "save" at bounding box center [261, 26] width 11 height 11
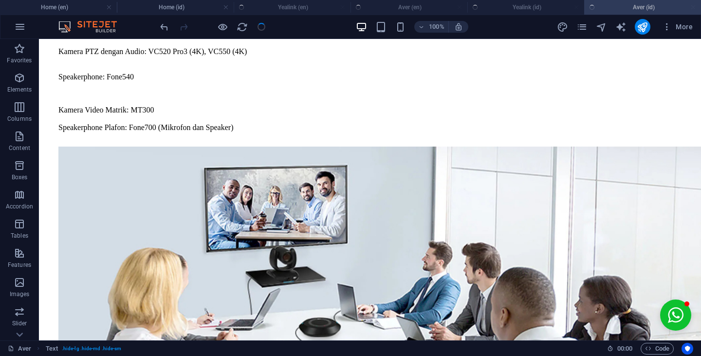
scroll to position [261, 0]
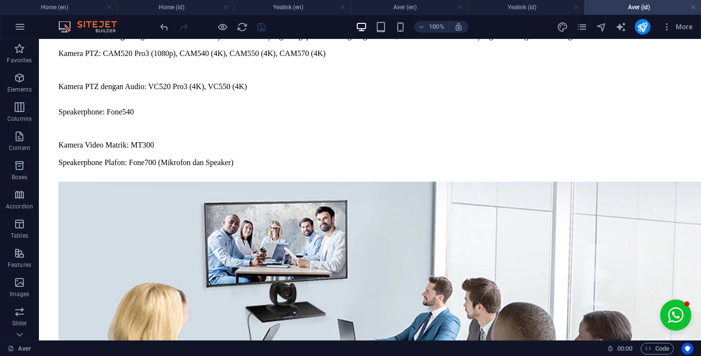
click at [225, 10] on link at bounding box center [226, 7] width 6 height 9
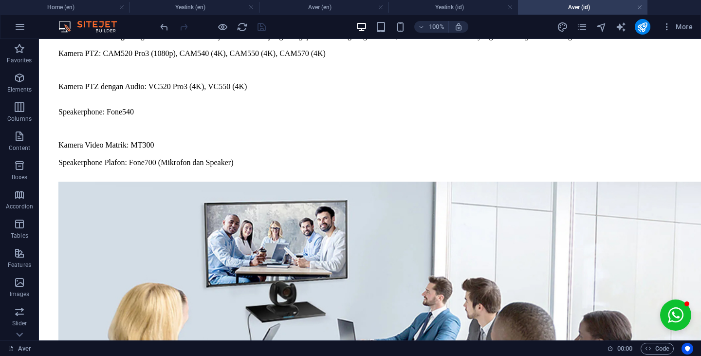
click at [250, 10] on link at bounding box center [251, 7] width 6 height 9
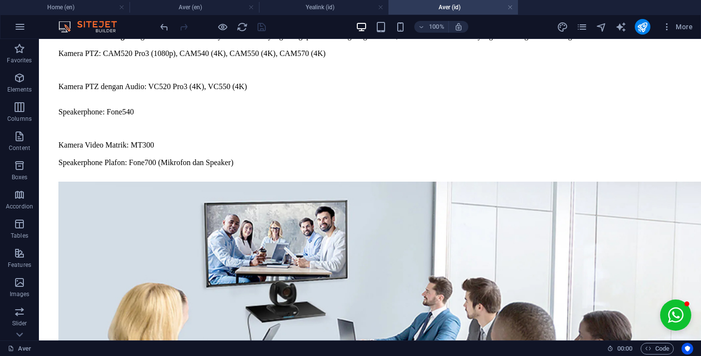
click at [253, 7] on link at bounding box center [251, 7] width 6 height 9
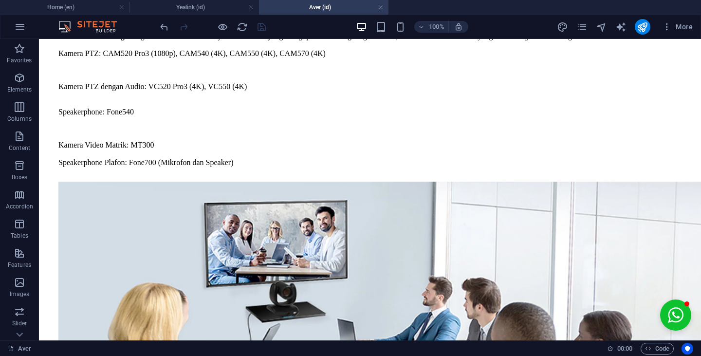
click at [253, 8] on link at bounding box center [251, 7] width 6 height 9
click at [251, 8] on link at bounding box center [251, 7] width 6 height 9
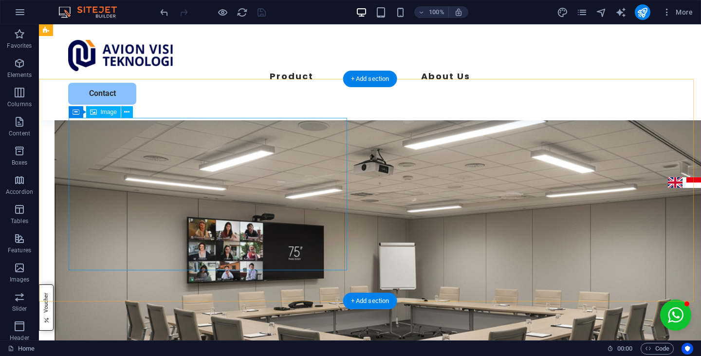
scroll to position [0, 0]
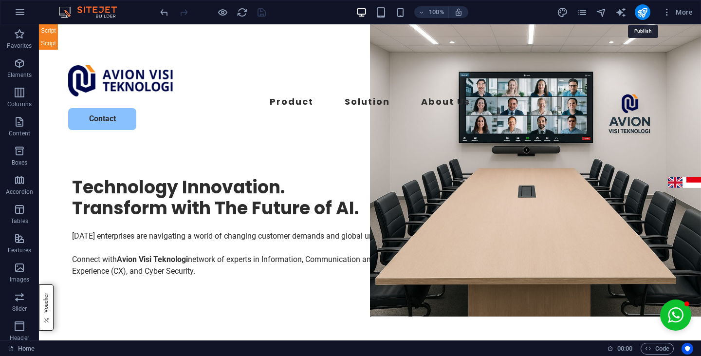
click at [643, 11] on icon "publish" at bounding box center [642, 12] width 11 height 11
click at [579, 12] on icon "pages" at bounding box center [581, 12] width 11 height 11
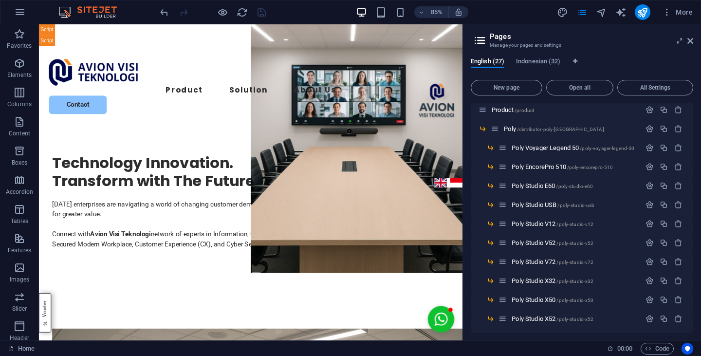
scroll to position [17, 0]
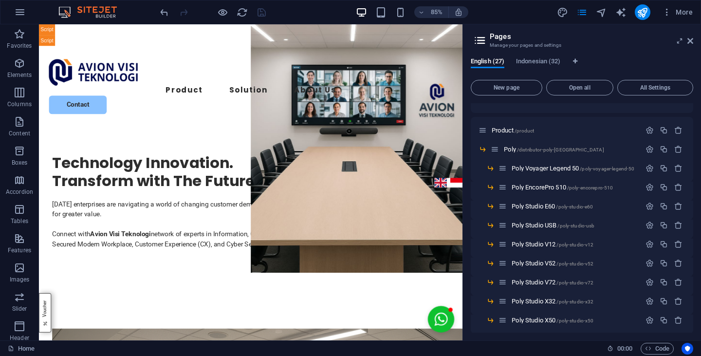
click at [546, 149] on span "/distributor-poly-[GEOGRAPHIC_DATA]" at bounding box center [560, 149] width 87 height 5
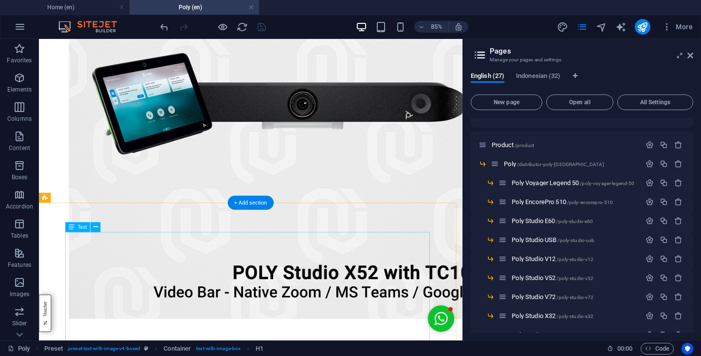
scroll to position [1548, 0]
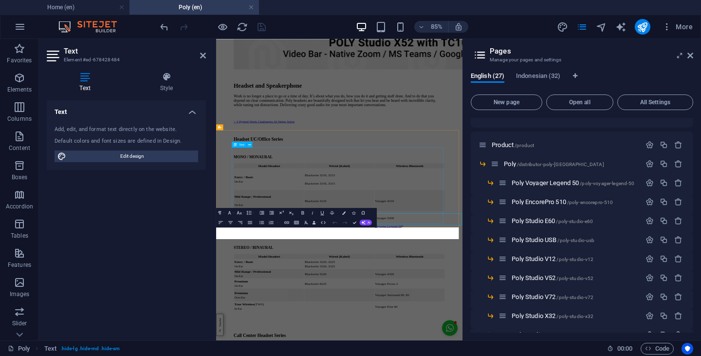
scroll to position [1328, 0]
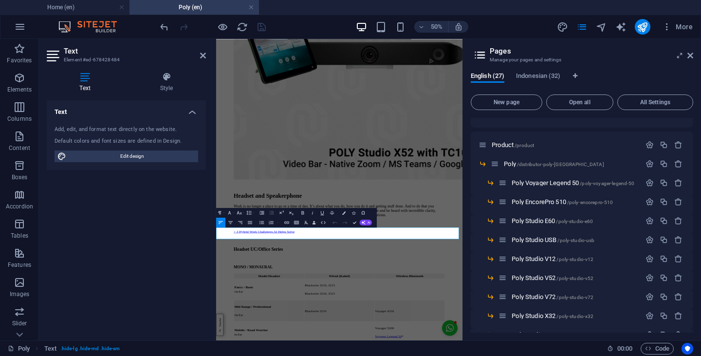
click at [238, 211] on icon "button" at bounding box center [240, 213] width 6 height 6
click at [235, 179] on link "14" at bounding box center [235, 177] width 18 height 7
click at [170, 81] on icon at bounding box center [166, 77] width 79 height 10
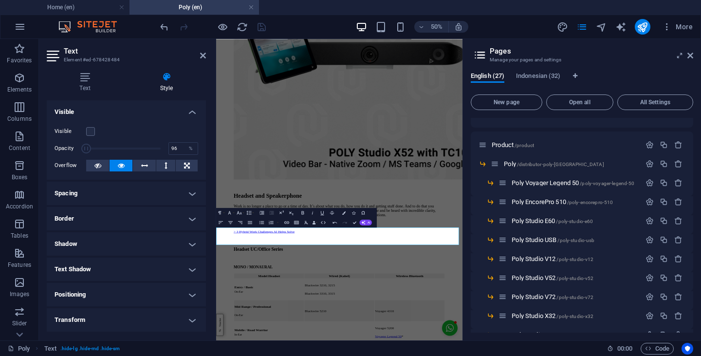
click at [156, 149] on span at bounding box center [123, 148] width 74 height 15
type input "1"
drag, startPoint x: 155, startPoint y: 149, endPoint x: 54, endPoint y: 140, distance: 101.7
click at [54, 140] on div "Visible Opacity 1 % Overflow" at bounding box center [126, 149] width 159 height 62
click at [238, 214] on icon "button" at bounding box center [240, 213] width 6 height 6
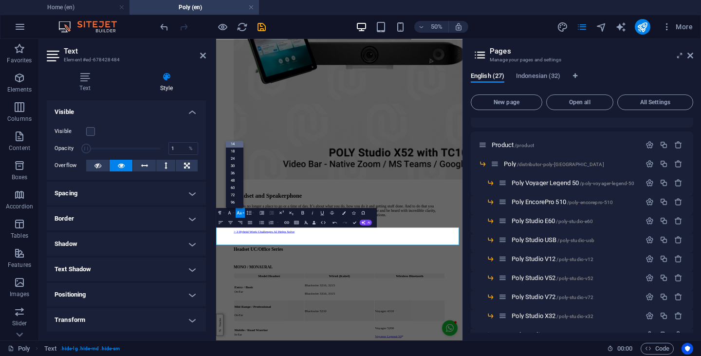
scroll to position [0, 0]
click at [234, 144] on link "8" at bounding box center [235, 146] width 18 height 7
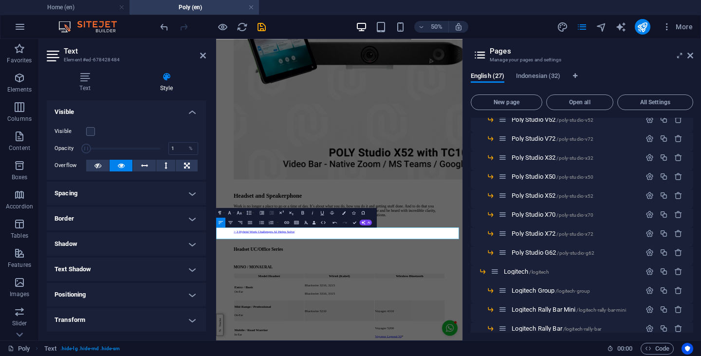
scroll to position [176, 0]
click at [529, 273] on span "Logitech /logitech" at bounding box center [526, 270] width 45 height 7
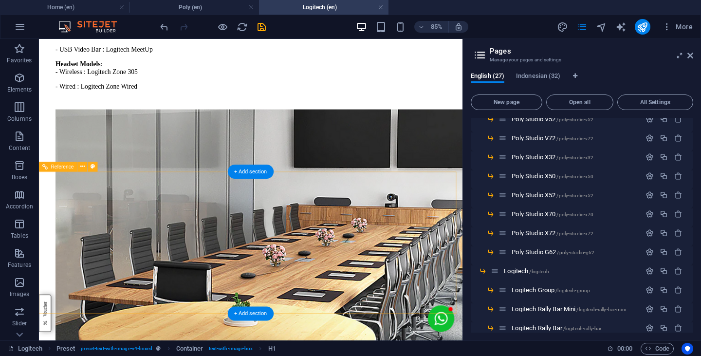
scroll to position [329, 0]
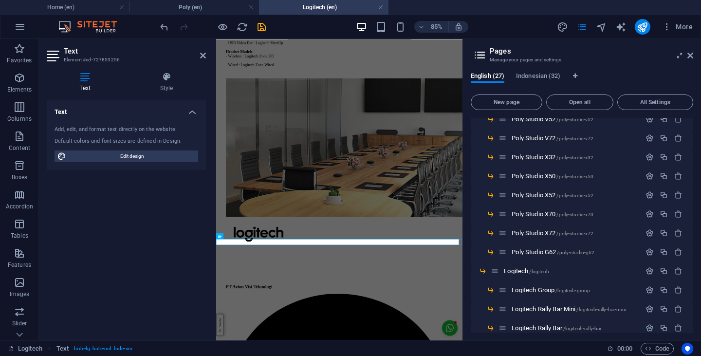
scroll to position [69, 0]
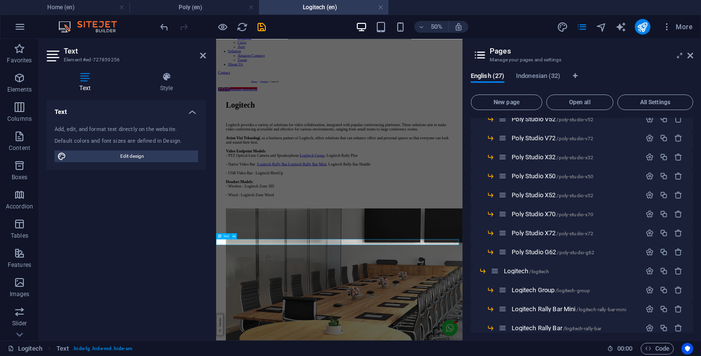
click at [165, 78] on icon at bounding box center [166, 77] width 79 height 10
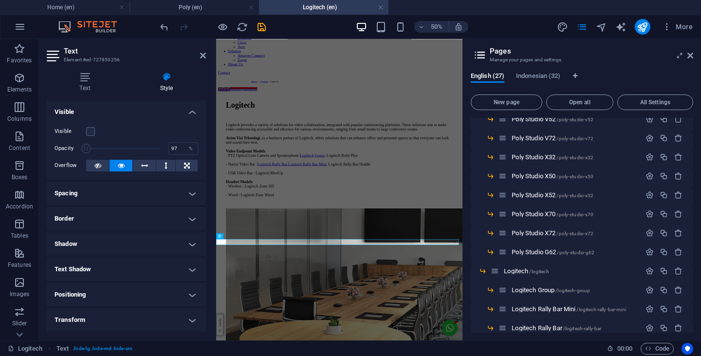
click at [157, 149] on span at bounding box center [123, 148] width 74 height 15
click at [692, 58] on icon at bounding box center [690, 56] width 6 height 8
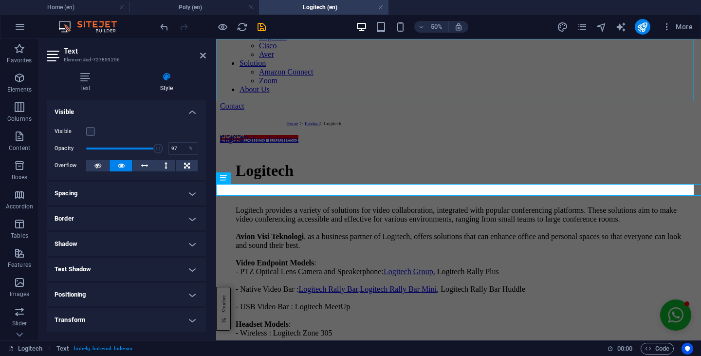
scroll to position [324, 0]
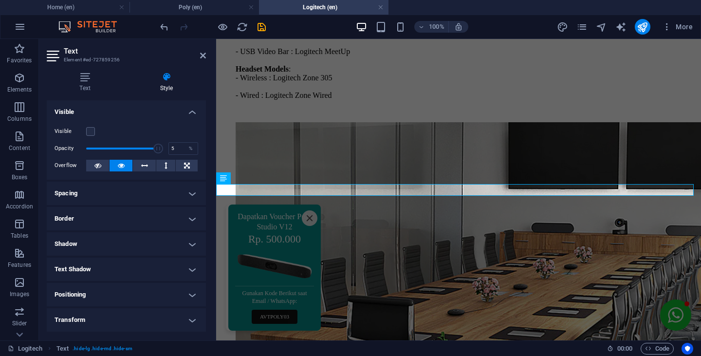
type input "1"
drag, startPoint x: 156, startPoint y: 145, endPoint x: 72, endPoint y: 147, distance: 84.3
click at [72, 147] on div "Opacity 1 %" at bounding box center [127, 148] width 144 height 15
click at [264, 24] on icon "save" at bounding box center [261, 26] width 11 height 11
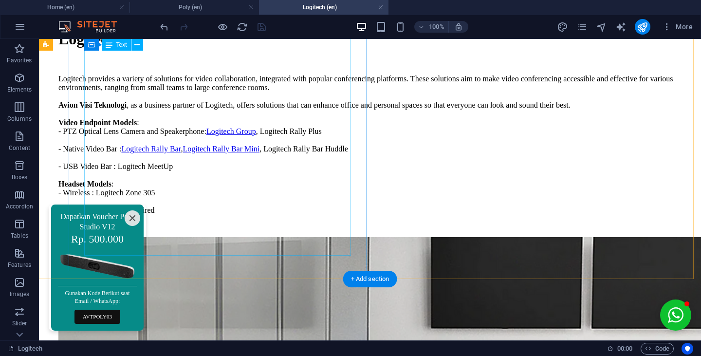
scroll to position [200, 0]
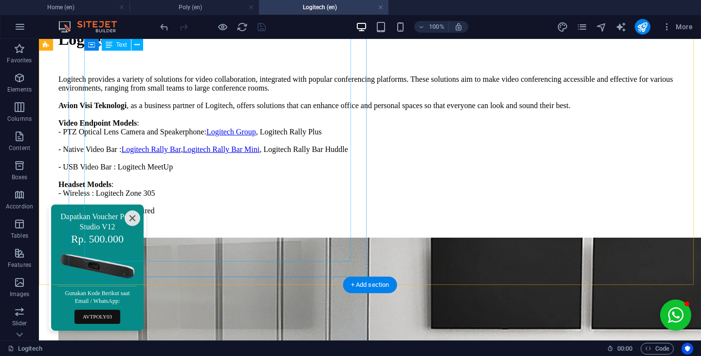
click at [304, 203] on div "Logitech provides a variety of solutions for video collaboration, integrated wi…" at bounding box center [369, 145] width 623 height 140
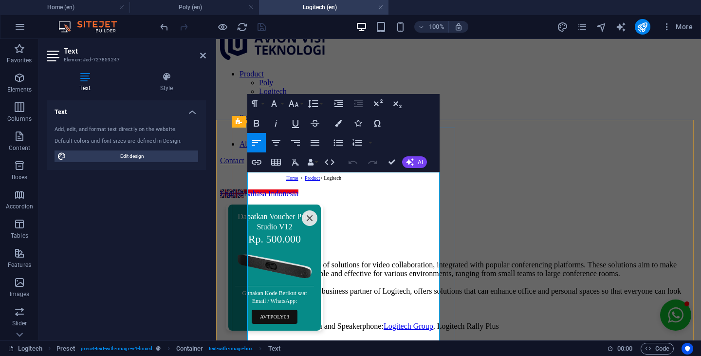
scroll to position [224, 0]
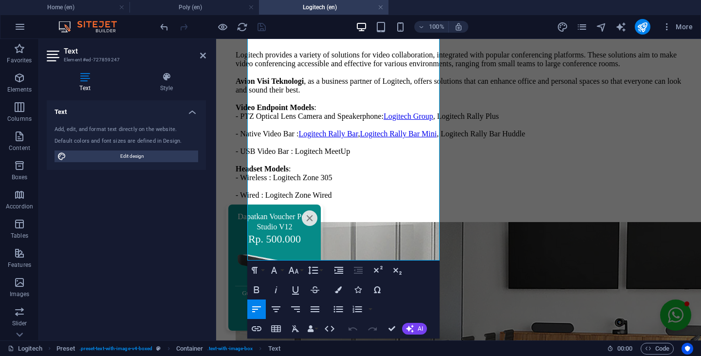
click at [310, 220] on icon "Close" at bounding box center [310, 218] width 8 height 8
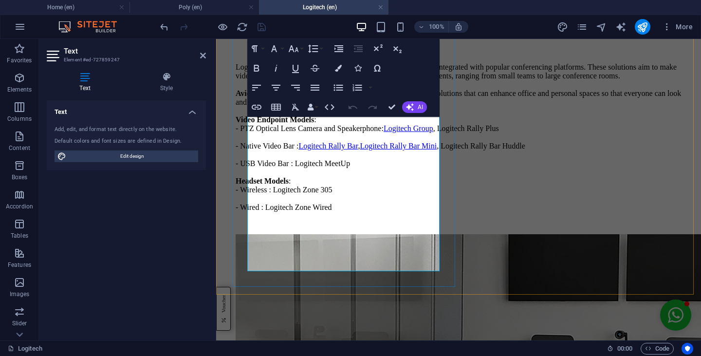
scroll to position [211, 0]
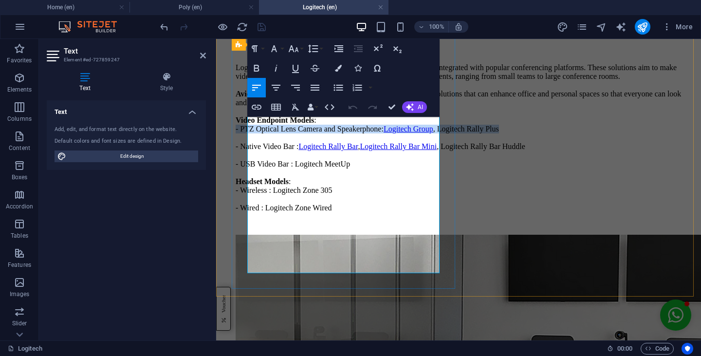
drag, startPoint x: 374, startPoint y: 149, endPoint x: 247, endPoint y: 139, distance: 127.5
click at [247, 139] on p "Logitech provides a variety of solutions for video collaboration, integrated wi…" at bounding box center [459, 137] width 446 height 149
copy p "- PTZ Optical Lens Camera and Speakerphone: Logitech Group , Logitech Rally Plus"
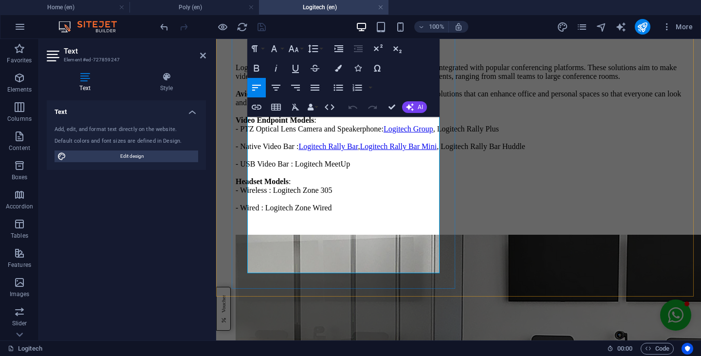
click at [378, 200] on p "Logitech provides a variety of solutions for video collaboration, integrated wi…" at bounding box center [459, 137] width 446 height 149
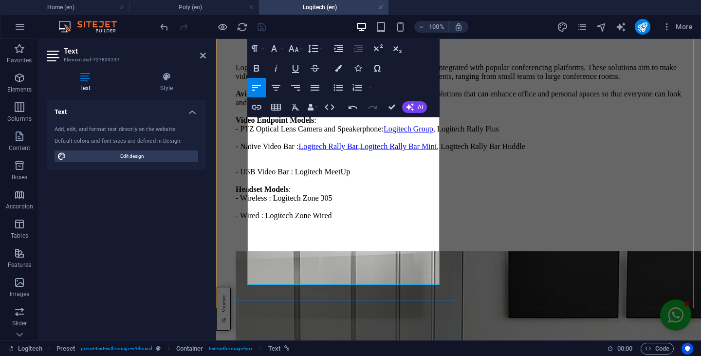
click at [374, 151] on p "Logitech provides a variety of solutions for video collaboration, integrated wi…" at bounding box center [459, 107] width 446 height 88
click at [363, 151] on p "Logitech provides a variety of solutions for video collaboration, integrated wi…" at bounding box center [459, 107] width 446 height 88
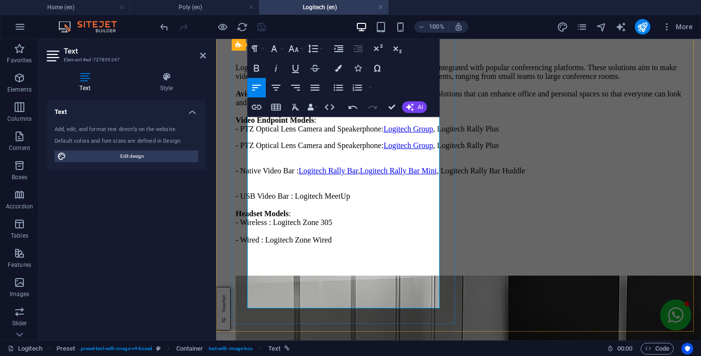
click at [246, 160] on div "Logitech Logitech provides a variety of solutions for video collaboration, inte…" at bounding box center [459, 139] width 446 height 241
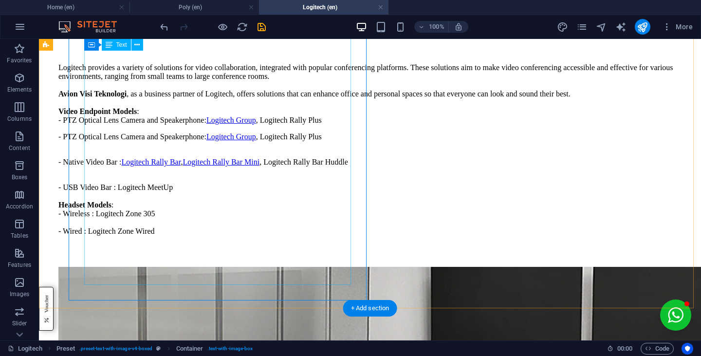
click at [250, 162] on div "Logitech provides a variety of solutions for video collaboration, integrated wi…" at bounding box center [369, 157] width 623 height 189
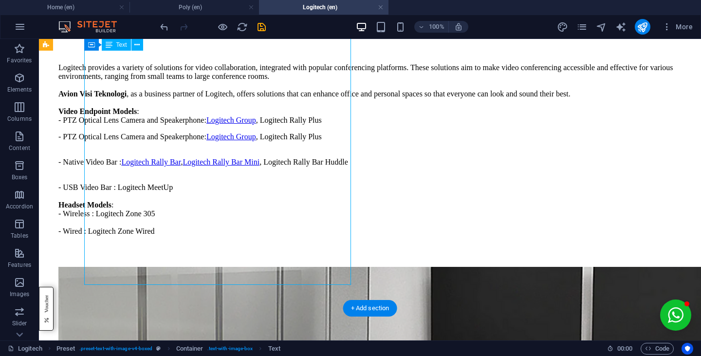
click at [212, 153] on div "Logitech provides a variety of solutions for video collaboration, integrated wi…" at bounding box center [369, 157] width 623 height 189
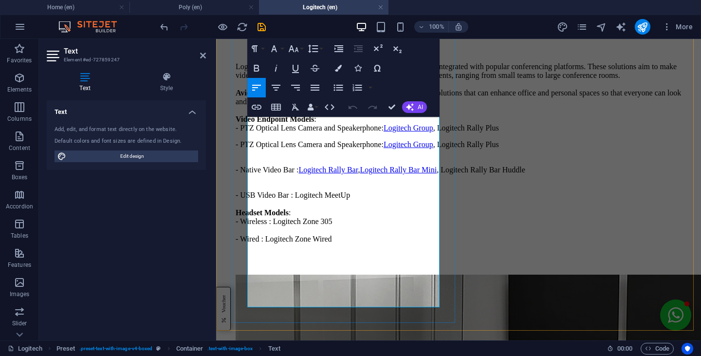
scroll to position [210, 0]
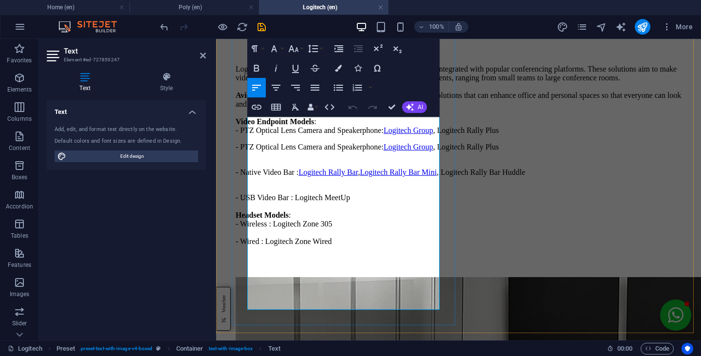
click at [255, 151] on p "- PTZ Optical Lens Camera and Speakerphone: Logitech Group , Logitech Rally Plus" at bounding box center [459, 147] width 446 height 9
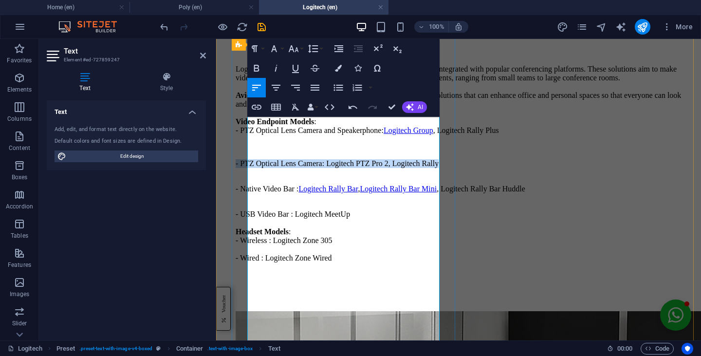
drag, startPoint x: 301, startPoint y: 187, endPoint x: 245, endPoint y: 177, distance: 57.3
click at [245, 177] on div "Logitech Logitech provides a variety of solutions for video collaboration, inte…" at bounding box center [459, 158] width 446 height 276
copy p "- PTZ Optical Lens Camera: Logitech PTZ Pro 2, Logitech Rally"
click at [325, 168] on p "- PTZ Optical Lens Camera: Logitech PTZ Pro 2, Logitech Rally" at bounding box center [459, 163] width 446 height 9
drag, startPoint x: 302, startPoint y: 187, endPoint x: 243, endPoint y: 178, distance: 60.0
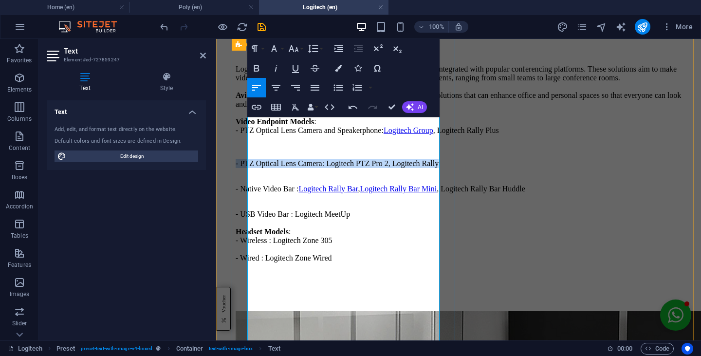
click at [243, 178] on div "Logitech Logitech provides a variety of solutions for video collaboration, inte…" at bounding box center [459, 158] width 446 height 276
copy p "- PTZ Optical Lens Camera: Logitech PTZ Pro 2, Logitech Rally"
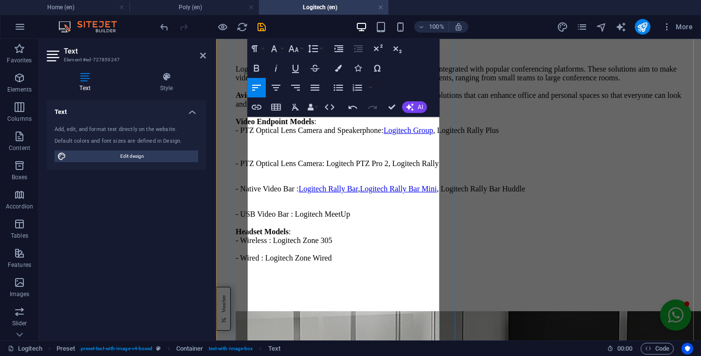
click at [316, 151] on p at bounding box center [459, 147] width 446 height 9
click at [584, 24] on icon "pages" at bounding box center [581, 26] width 11 height 11
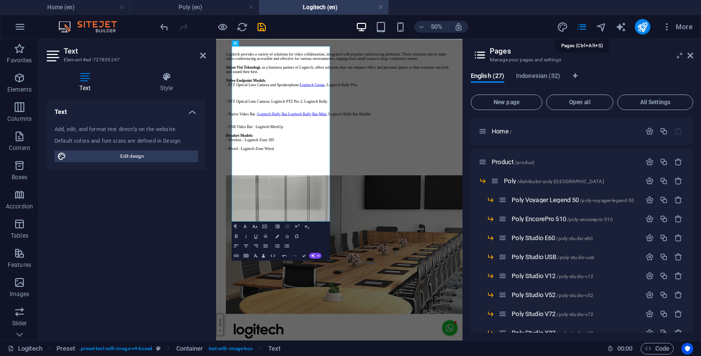
scroll to position [150, 0]
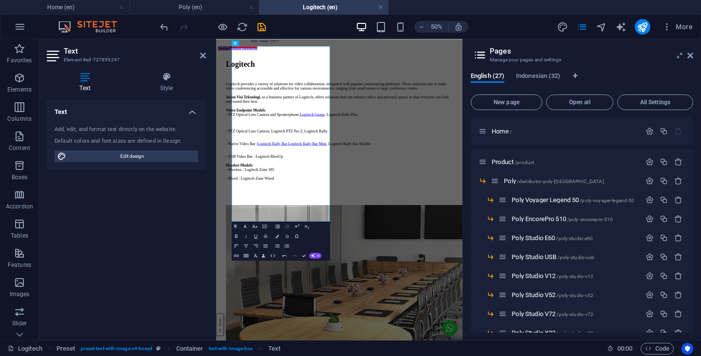
click at [552, 74] on span "Indonesian (32)" at bounding box center [538, 77] width 44 height 14
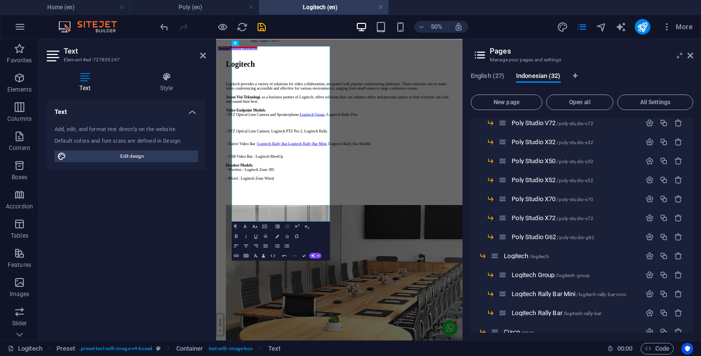
scroll to position [191, 0]
click at [549, 256] on span "/logitech" at bounding box center [538, 256] width 19 height 5
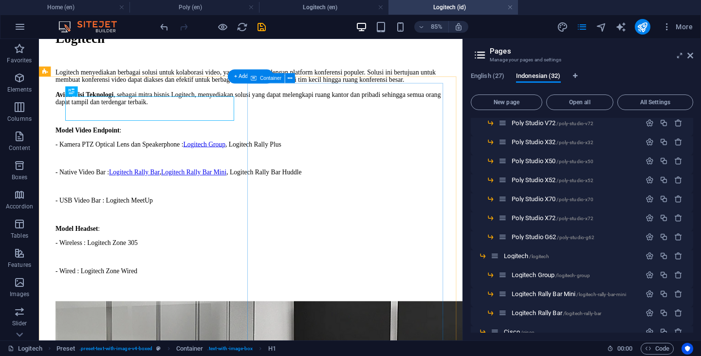
scroll to position [390, 0]
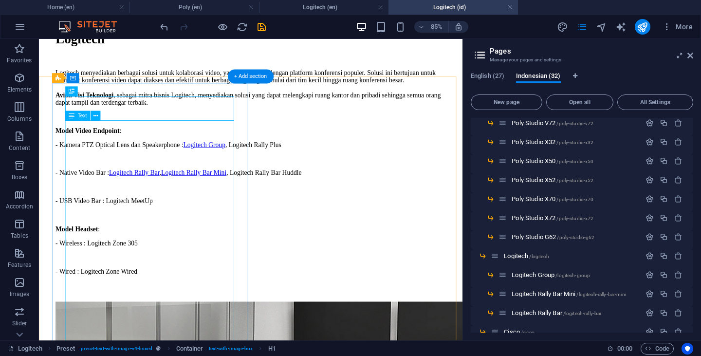
click at [224, 303] on div "Logitech menyediakan berbagai solusi untuk kolaborasi video, yang terintegrasi …" at bounding box center [288, 203] width 460 height 259
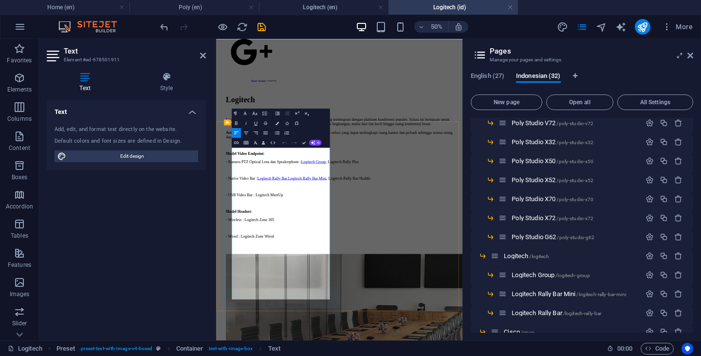
click at [364, 288] on p "- Kamera PTZ Optical Lens dan Speakerphone : Logitech Group , Logitech Rally Pl…" at bounding box center [463, 283] width 454 height 9
click at [308, 5] on h4 "Logitech (en)" at bounding box center [324, 7] width 130 height 11
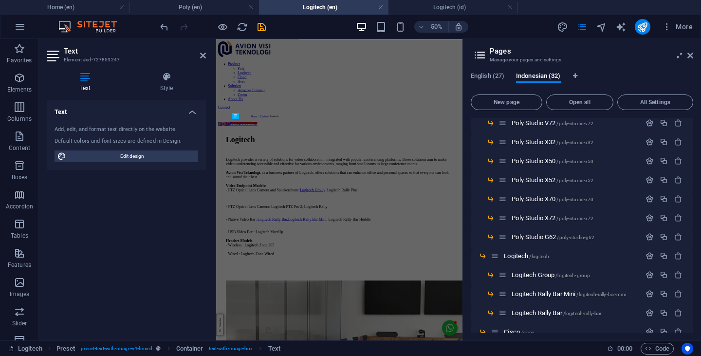
scroll to position [0, 0]
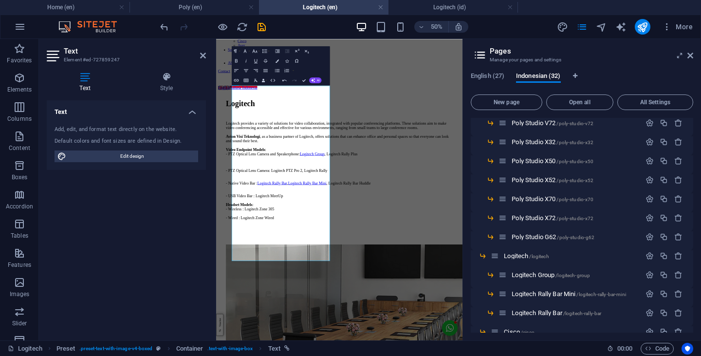
click at [429, 8] on h4 "Logitech (id)" at bounding box center [454, 7] width 130 height 11
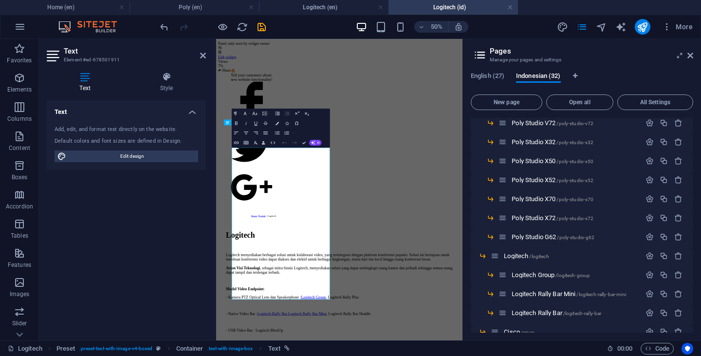
scroll to position [270, 0]
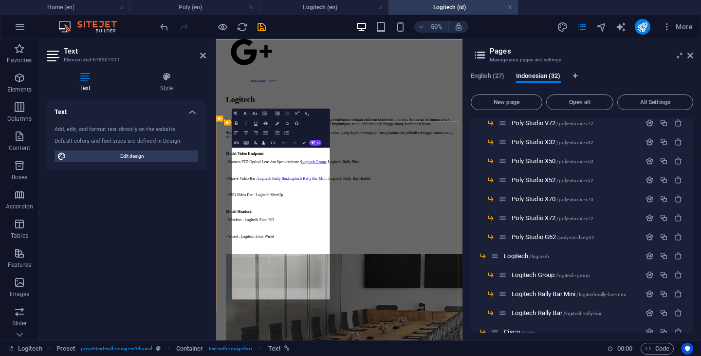
click at [357, 288] on p "- Kamera PTZ Optical Lens dan Speakerphone : Logitech Group , Logitech Rally Pl…" at bounding box center [463, 283] width 454 height 9
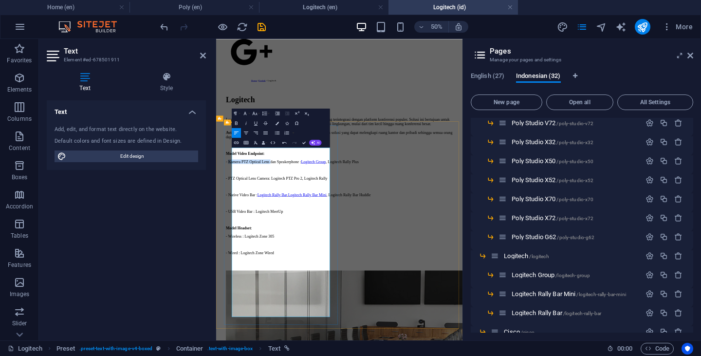
copy p "Kamera PTZ Optical Lens"
click at [258, 321] on p "- PTZ Optical Lens Camera: Logitech PTZ Pro 2, Logitech Rally" at bounding box center [463, 317] width 454 height 9
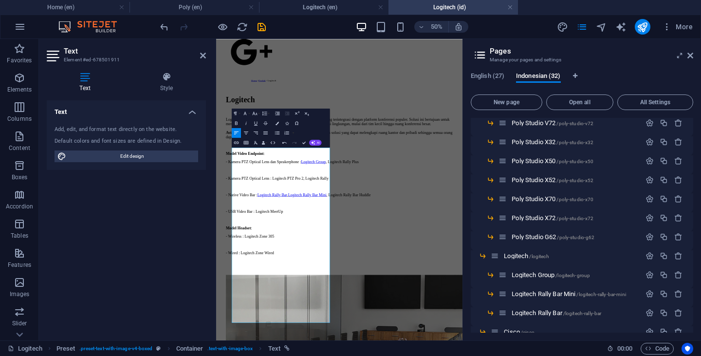
click at [690, 55] on icon at bounding box center [690, 56] width 6 height 8
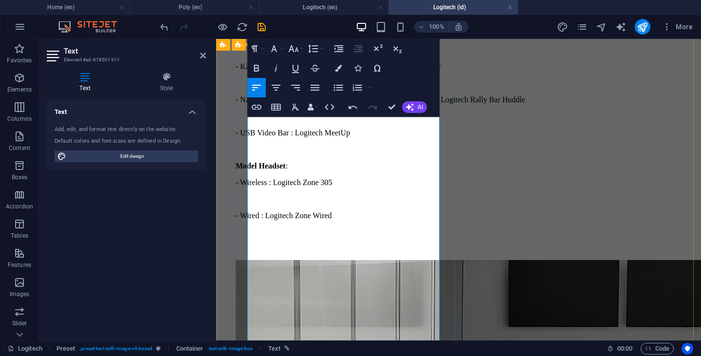
scroll to position [521, 0]
click at [311, 3] on h4 "Logitech (en)" at bounding box center [324, 7] width 130 height 11
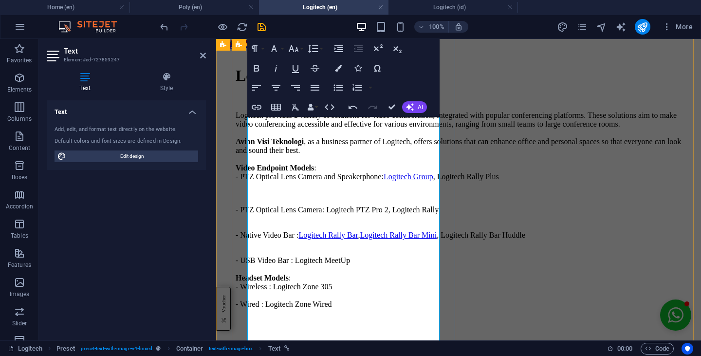
scroll to position [165, 0]
click at [340, 213] on p "- PTZ Optical Lens Camera: Logitech PTZ Pro 2, Logitech Rally" at bounding box center [459, 208] width 446 height 9
click at [406, 180] on p "Logitech provides a variety of solutions for video collaboration, integrated wi…" at bounding box center [459, 145] width 446 height 70
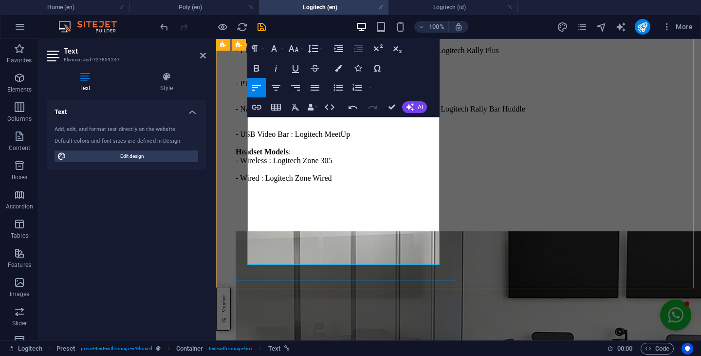
scroll to position [289, 0]
click at [374, 217] on div at bounding box center [459, 212] width 446 height 9
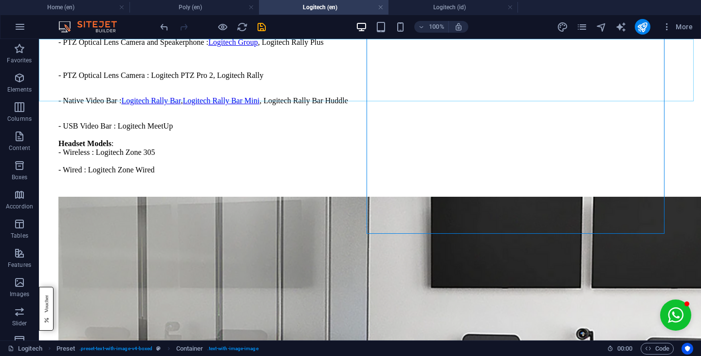
scroll to position [266, 0]
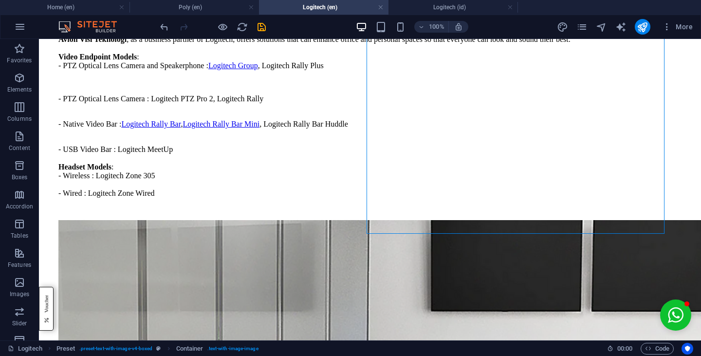
click at [453, 7] on h4 "Logitech (id)" at bounding box center [454, 7] width 130 height 11
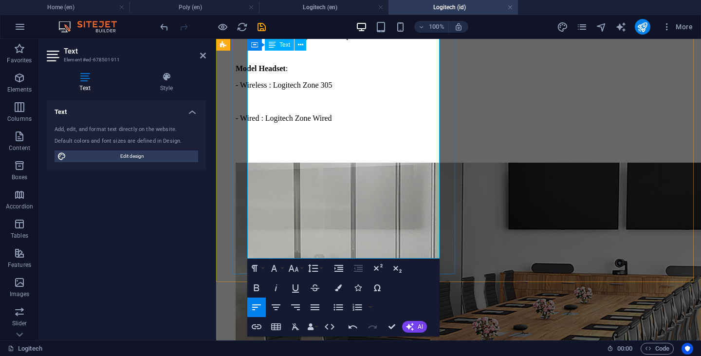
click at [333, 148] on div at bounding box center [459, 143] width 446 height 9
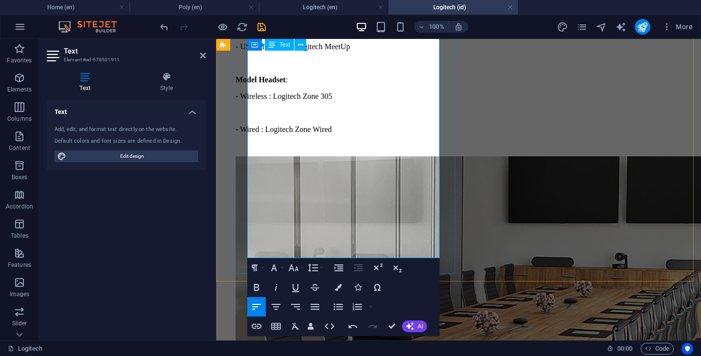
scroll to position [595, 0]
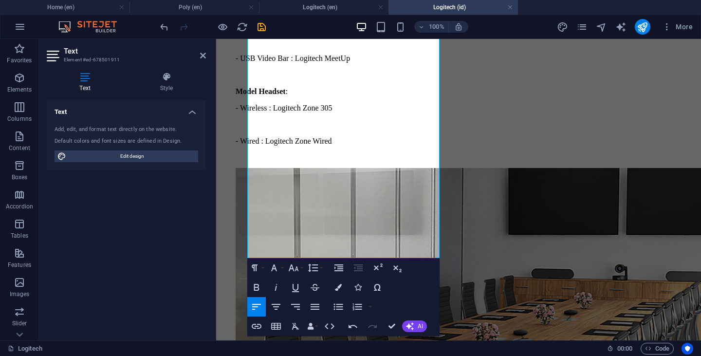
click at [298, 7] on h4 "Logitech (en)" at bounding box center [324, 7] width 130 height 11
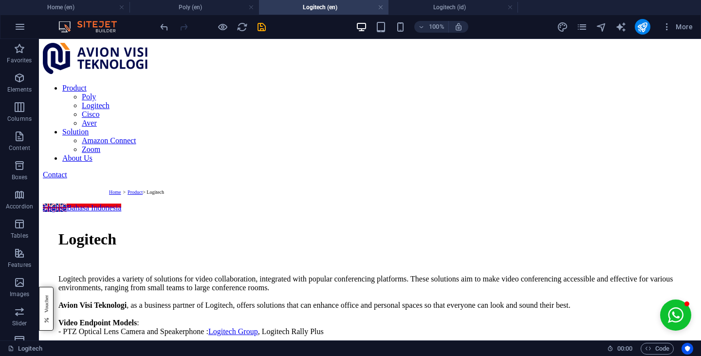
scroll to position [266, 0]
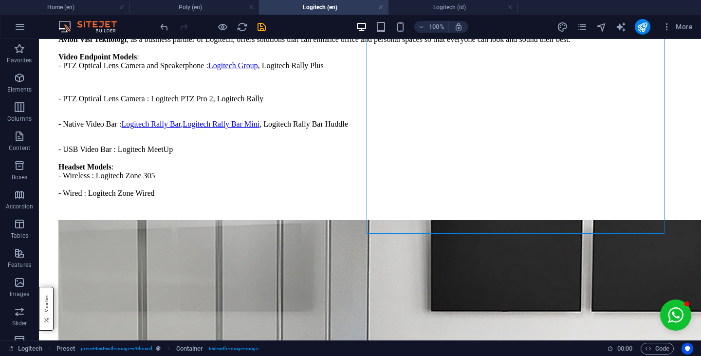
click at [225, 4] on h4 "Poly (en)" at bounding box center [195, 7] width 130 height 11
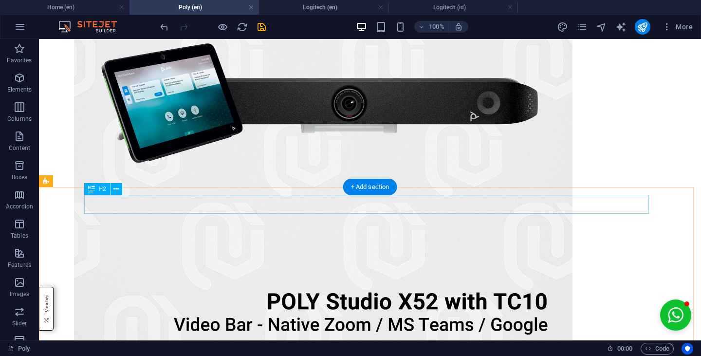
scroll to position [1290, 0]
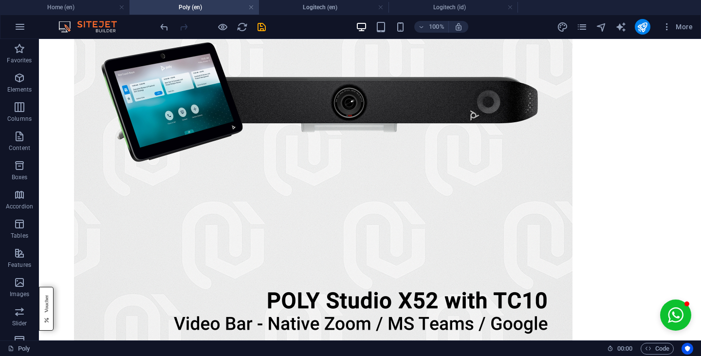
click at [456, 5] on h4 "Logitech (id)" at bounding box center [454, 7] width 130 height 11
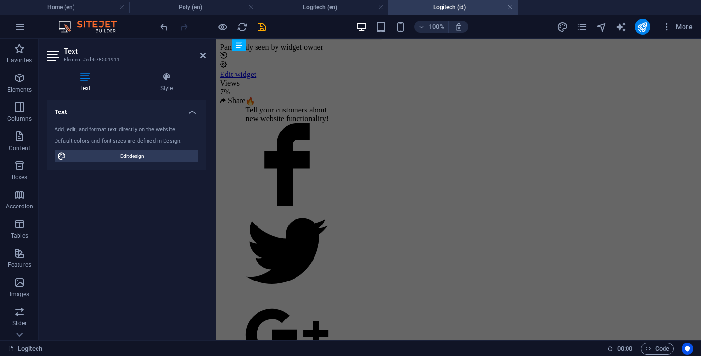
scroll to position [595, 0]
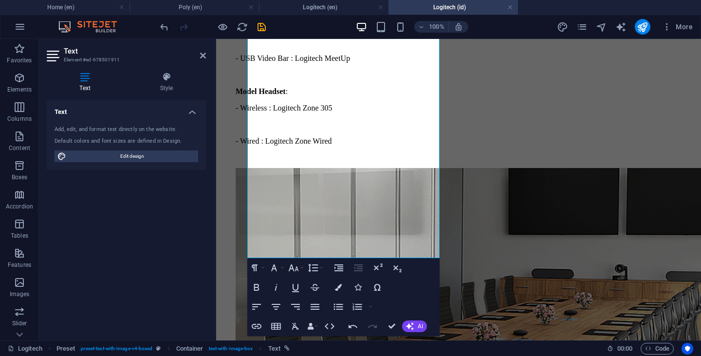
click at [510, 6] on link at bounding box center [510, 7] width 6 height 9
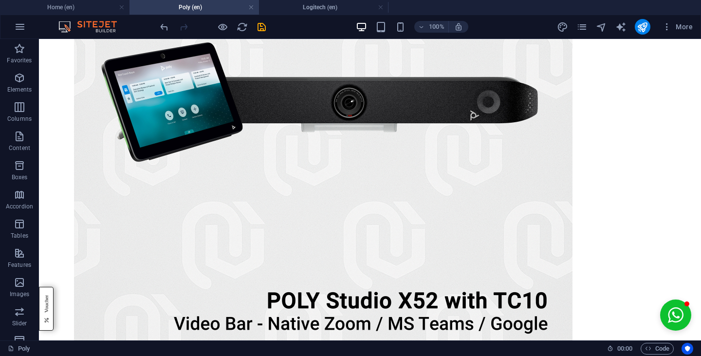
click at [381, 7] on link at bounding box center [381, 7] width 6 height 9
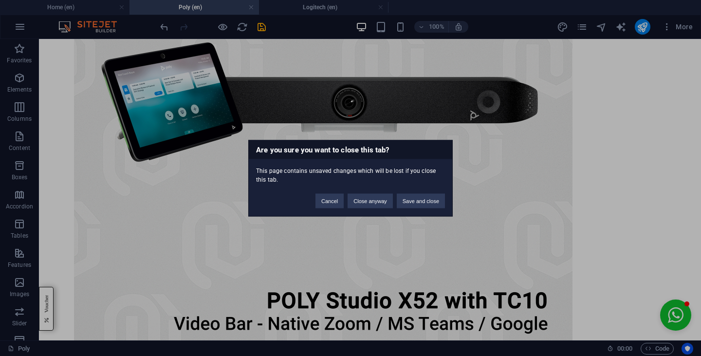
click at [413, 201] on button "Save and close" at bounding box center [421, 200] width 48 height 15
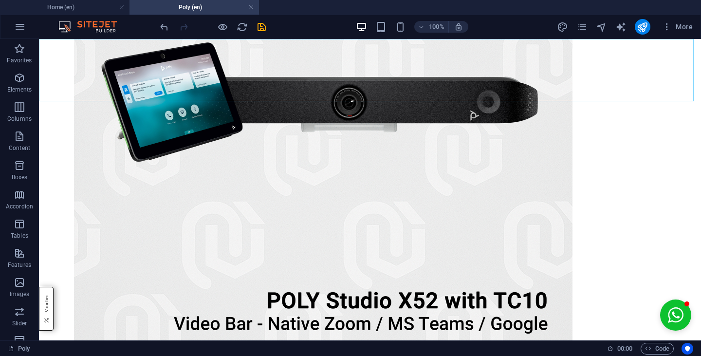
scroll to position [1480, 0]
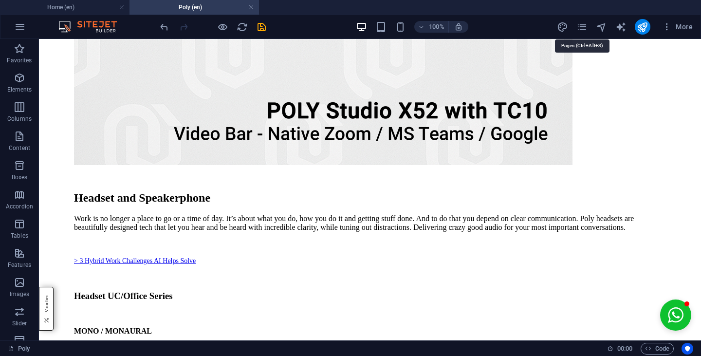
click at [584, 29] on icon "pages" at bounding box center [581, 26] width 11 height 11
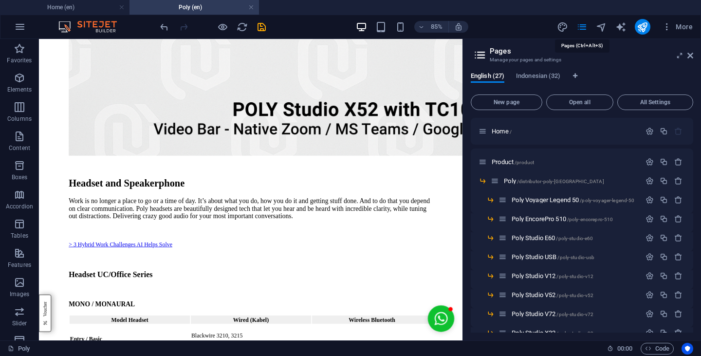
scroll to position [1524, 0]
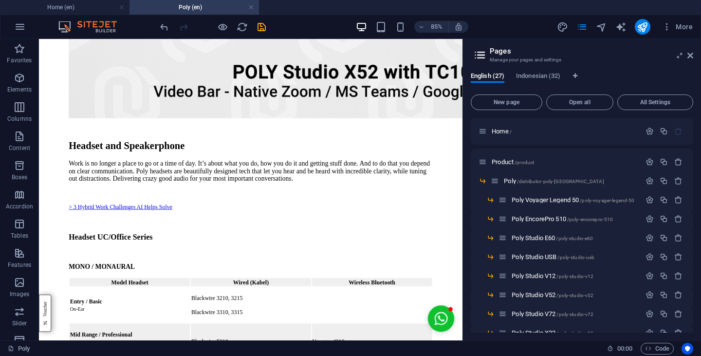
click at [552, 75] on span "Indonesian (32)" at bounding box center [538, 77] width 44 height 14
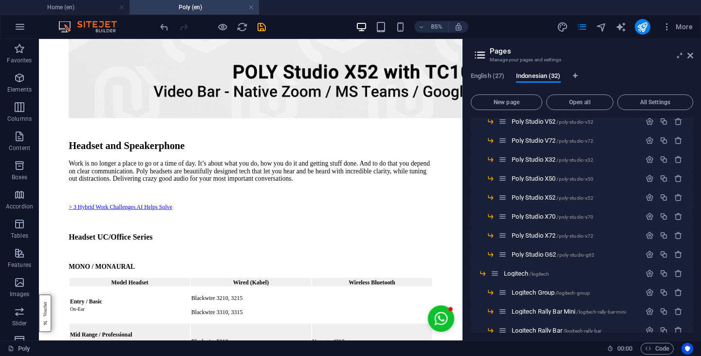
scroll to position [197, 0]
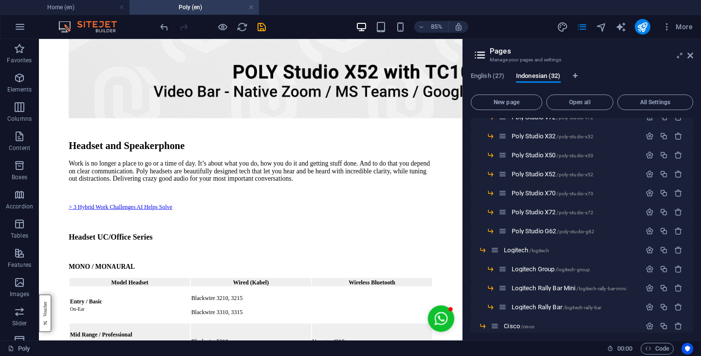
click at [572, 247] on p "Logitech /logitech" at bounding box center [571, 250] width 134 height 6
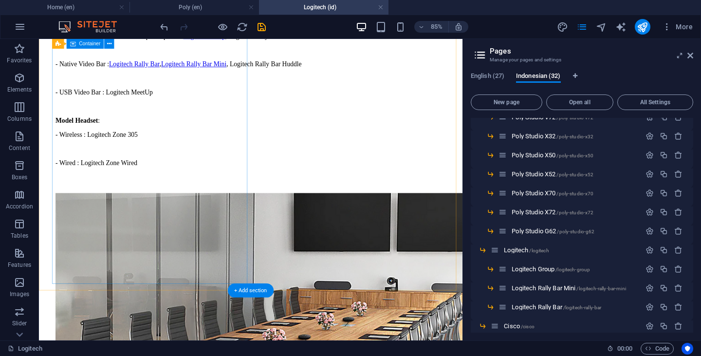
scroll to position [518, 0]
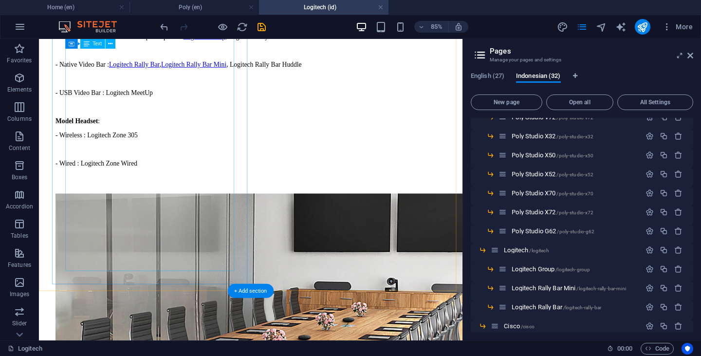
click at [235, 206] on div "Logitech menyediakan berbagai solusi untuk kolaborasi video, yang terintegrasi …" at bounding box center [288, 76] width 460 height 259
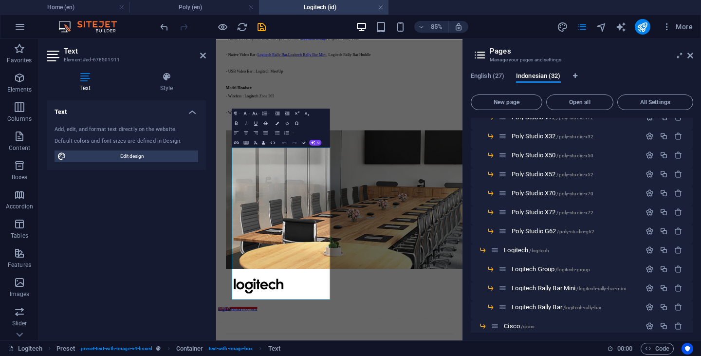
scroll to position [270, 0]
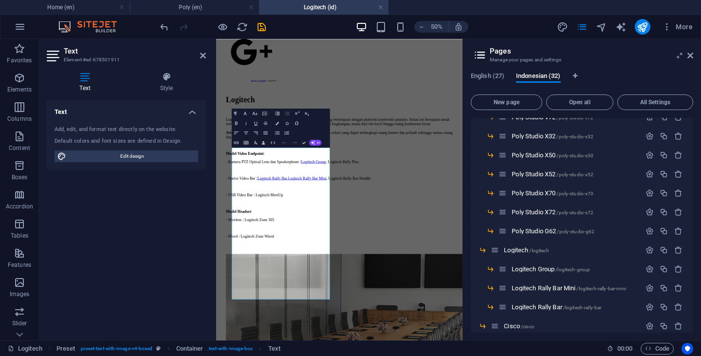
click at [691, 55] on icon at bounding box center [690, 56] width 6 height 8
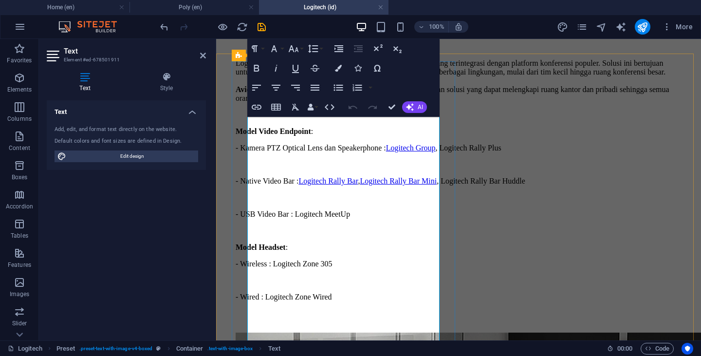
scroll to position [427, 0]
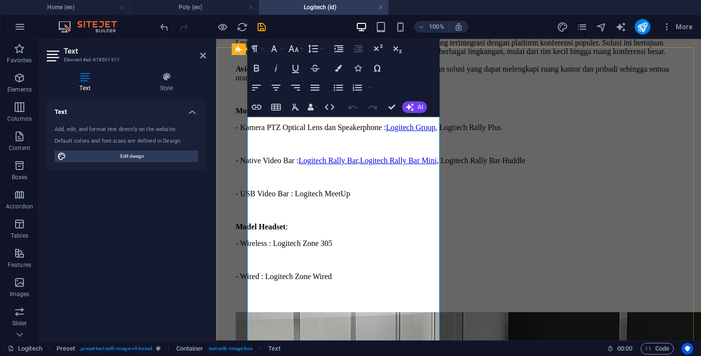
click at [381, 132] on p "- Kamera PTZ Optical Lens dan Speakerphone : Logitech Group , Logitech Rally Pl…" at bounding box center [459, 127] width 446 height 9
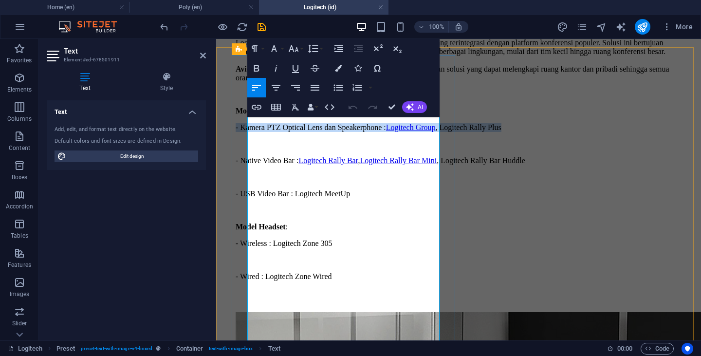
copy p "- Kamera PTZ Optical Lens dan Speakerphone : Logitech Group , Logitech Rally Pl…"
click at [381, 132] on p "- Kamera PTZ Optical Lens dan Speakerphone : Logitech Group , Logitech Rally Pl…" at bounding box center [459, 127] width 446 height 9
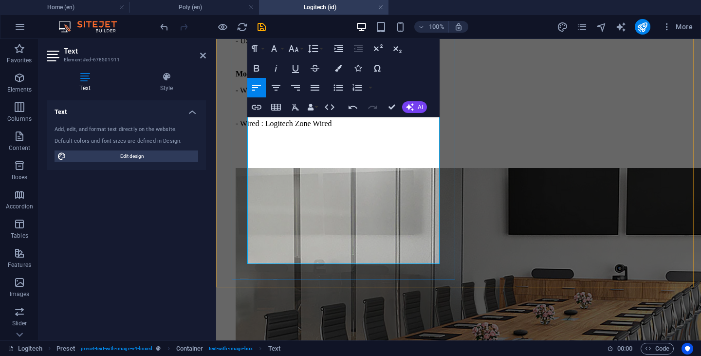
click at [375, 153] on div at bounding box center [459, 149] width 446 height 9
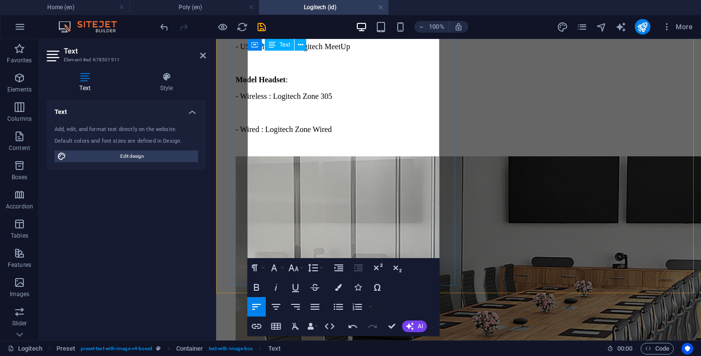
scroll to position [595, 0]
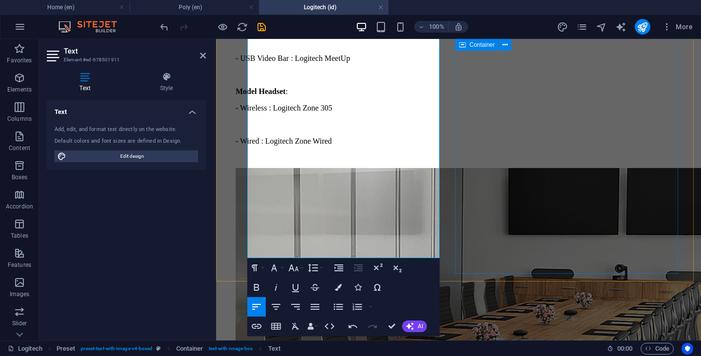
click at [544, 215] on div at bounding box center [459, 330] width 446 height 355
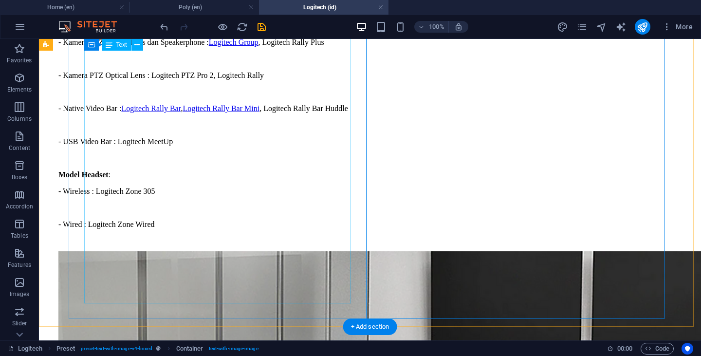
scroll to position [501, 0]
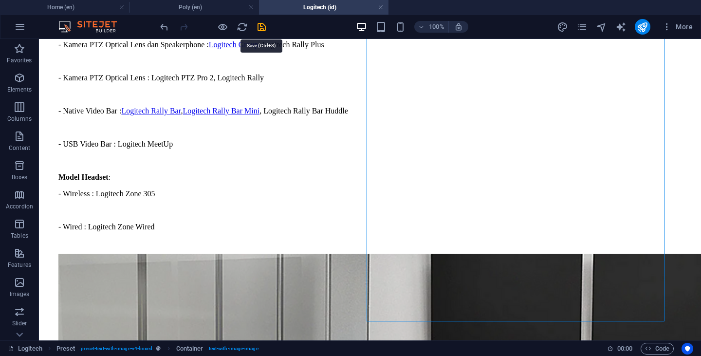
click at [262, 29] on icon "save" at bounding box center [261, 26] width 11 height 11
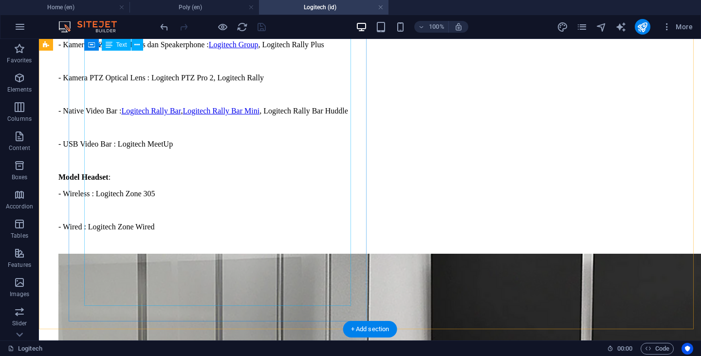
click at [238, 231] on div "Logitech menyediakan berbagai solusi untuk kolaborasi video, yang terintegrasi …" at bounding box center [369, 97] width 623 height 267
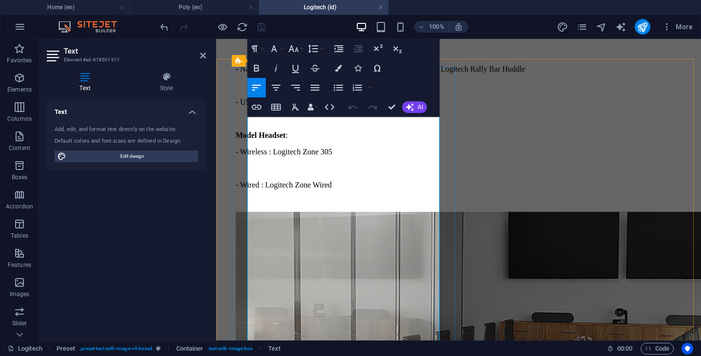
scroll to position [553, 0]
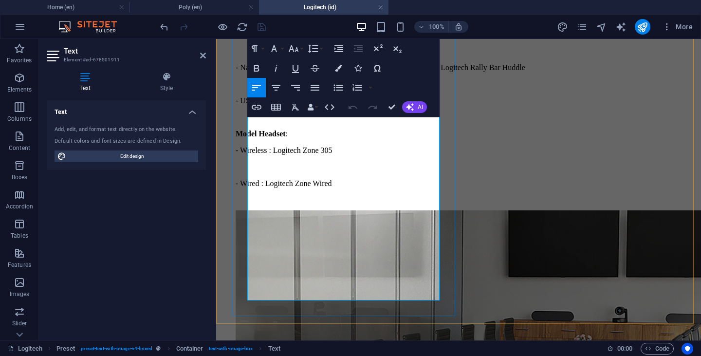
click at [385, 105] on p "- USB Video Bar : Logitech MeetUp" at bounding box center [459, 100] width 446 height 9
copy p "MeetUp"
click at [385, 105] on p "- USB Video Bar : Logitech MeetUp" at bounding box center [459, 100] width 446 height 9
copy p "Logitech MeetUp"
click at [385, 105] on p "- USB Video Bar : Logitech MeetUp" at bounding box center [459, 100] width 446 height 9
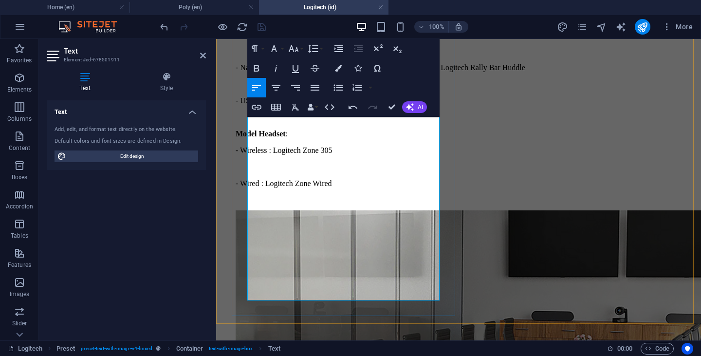
copy p ", Logitech MeetUp 2"
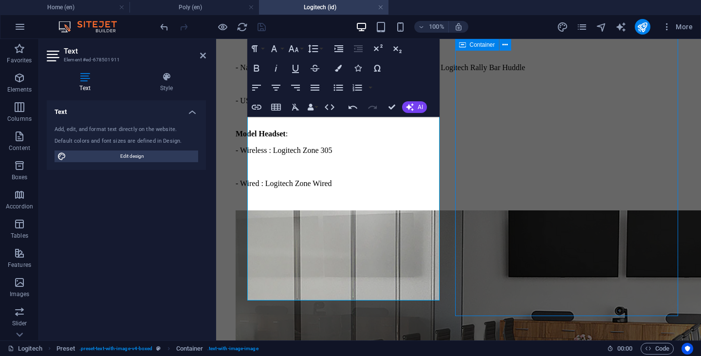
scroll to position [537, 0]
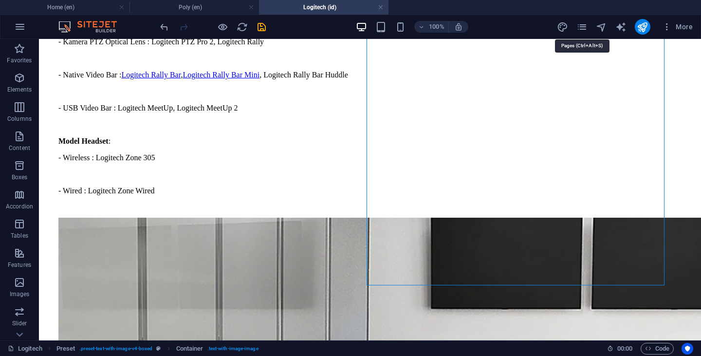
click at [579, 27] on icon "pages" at bounding box center [581, 26] width 11 height 11
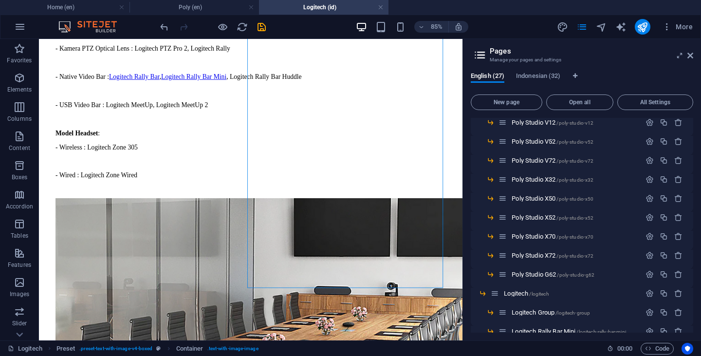
scroll to position [159, 0]
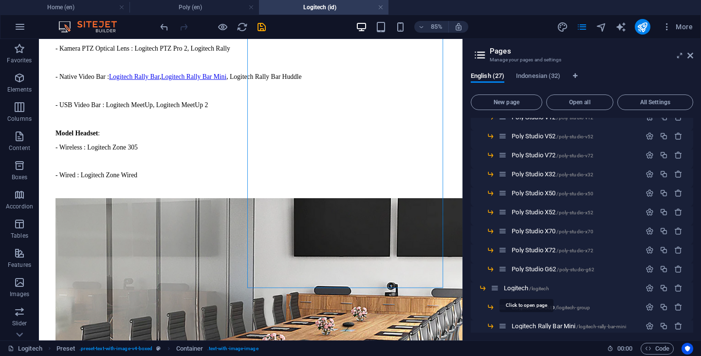
click at [546, 290] on span "/logitech" at bounding box center [538, 288] width 19 height 5
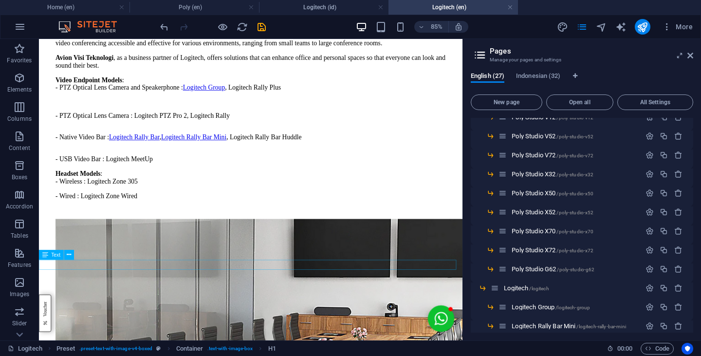
scroll to position [0, 0]
click at [249, 228] on div "Logitech provides a variety of solutions for video collaboration, integrated wi…" at bounding box center [288, 130] width 460 height 198
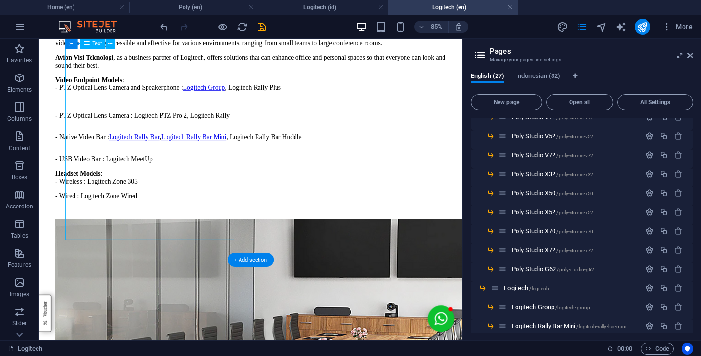
click at [249, 228] on div "Logitech provides a variety of solutions for video collaboration, integrated wi…" at bounding box center [288, 130] width 460 height 198
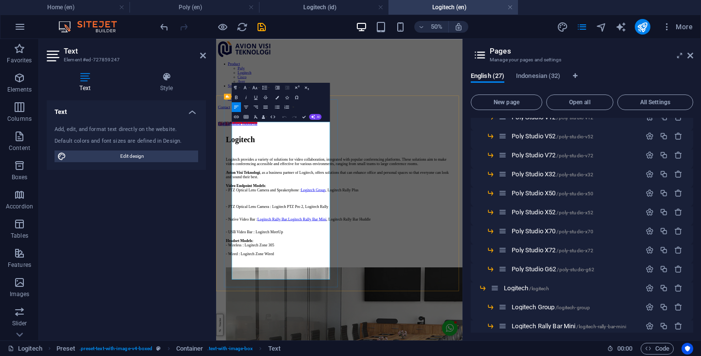
scroll to position [56, 0]
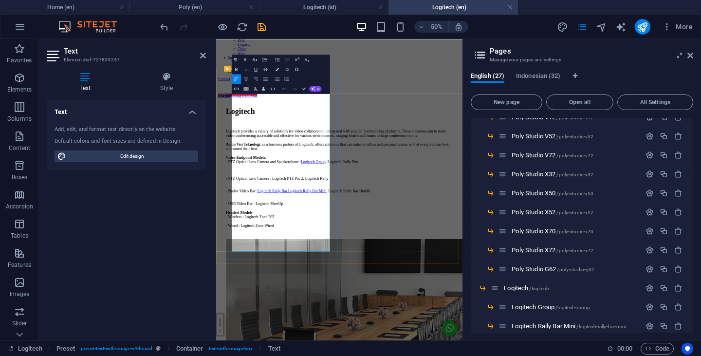
click at [691, 57] on icon at bounding box center [690, 56] width 6 height 8
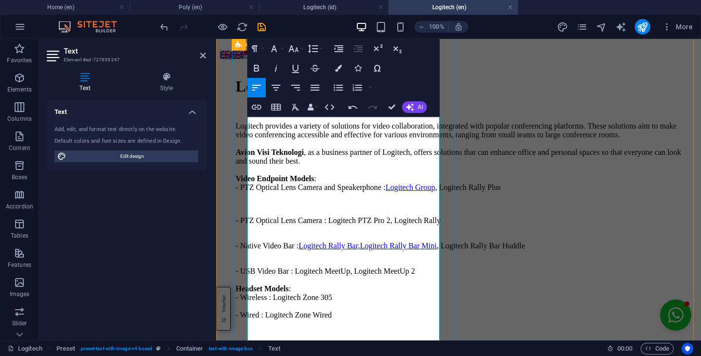
scroll to position [152, 0]
click at [260, 24] on icon "save" at bounding box center [261, 26] width 11 height 11
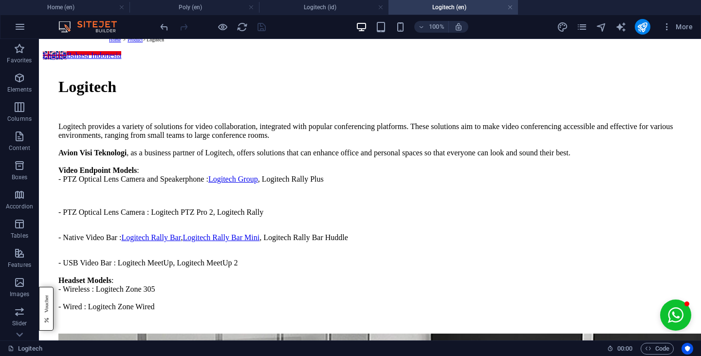
click at [251, 6] on link at bounding box center [251, 7] width 6 height 9
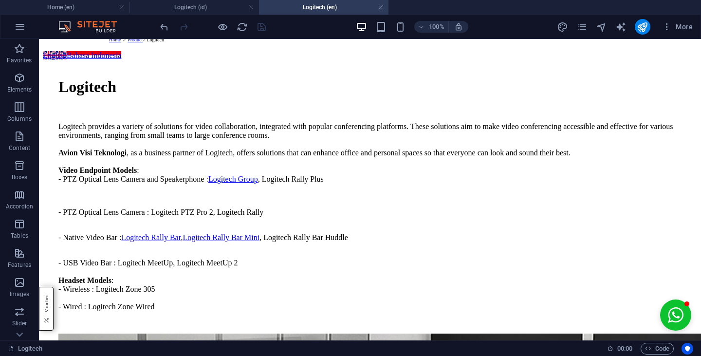
click at [250, 9] on link at bounding box center [251, 7] width 6 height 9
click at [253, 9] on link at bounding box center [251, 7] width 6 height 9
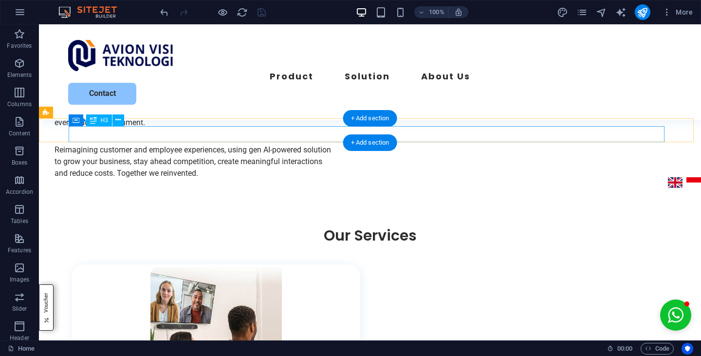
scroll to position [675, 0]
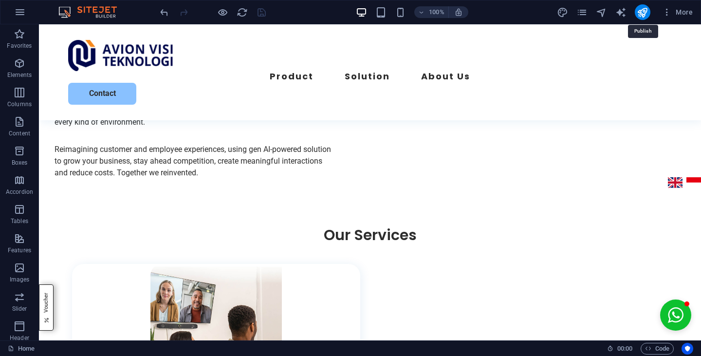
click at [646, 13] on icon "publish" at bounding box center [642, 12] width 11 height 11
